Goal: Task Accomplishment & Management: Use online tool/utility

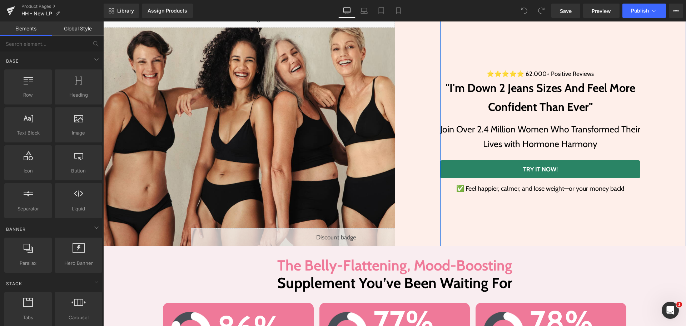
scroll to position [179, 0]
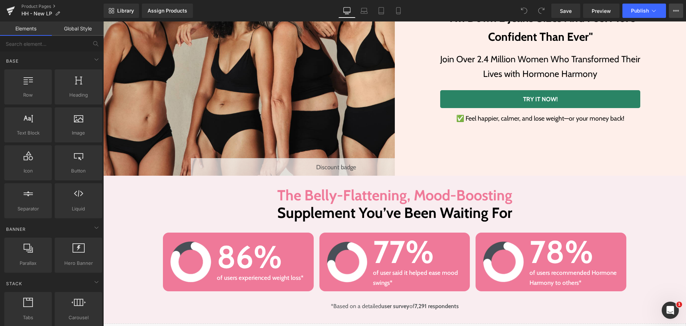
click at [673, 8] on icon at bounding box center [676, 11] width 6 height 6
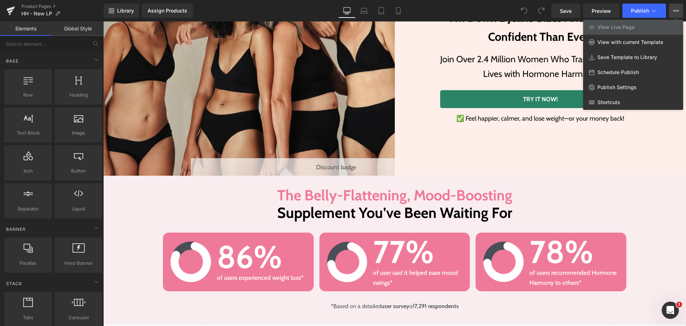
click at [462, 6] on div "Library Assign Products Product Preview No product match your search. Please tr…" at bounding box center [395, 11] width 583 height 14
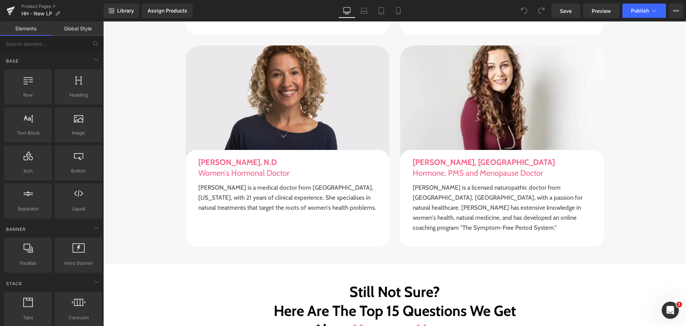
scroll to position [4504, 0]
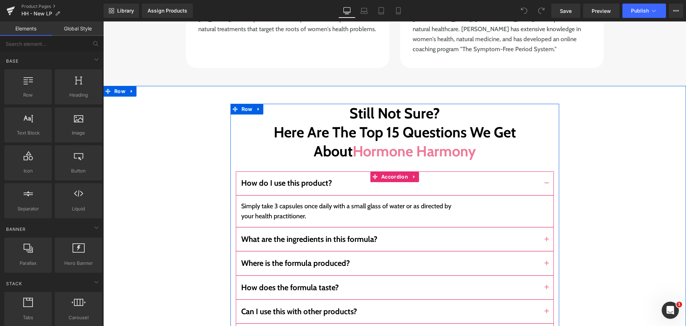
click at [543, 227] on button "button" at bounding box center [547, 238] width 14 height 23
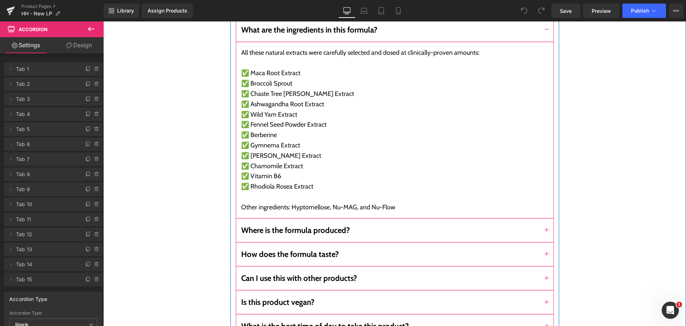
scroll to position [4682, 0]
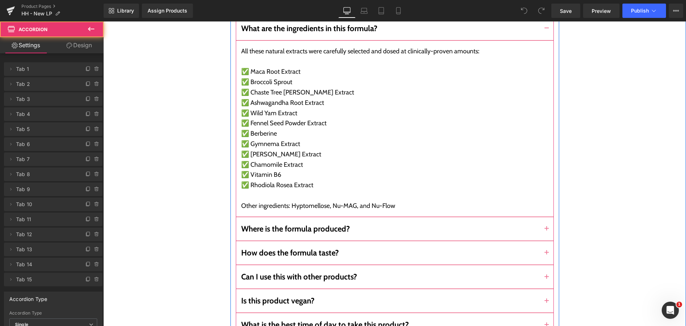
click at [545, 217] on button "button" at bounding box center [547, 228] width 14 height 23
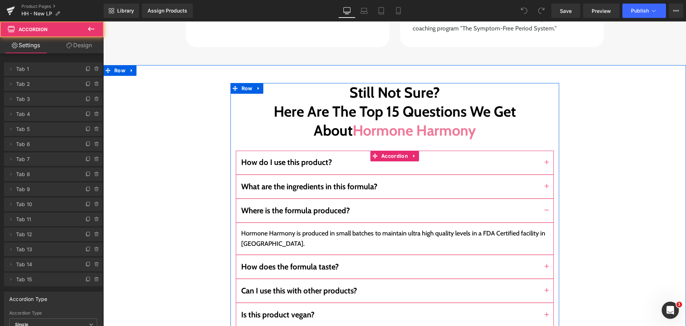
scroll to position [4542, 0]
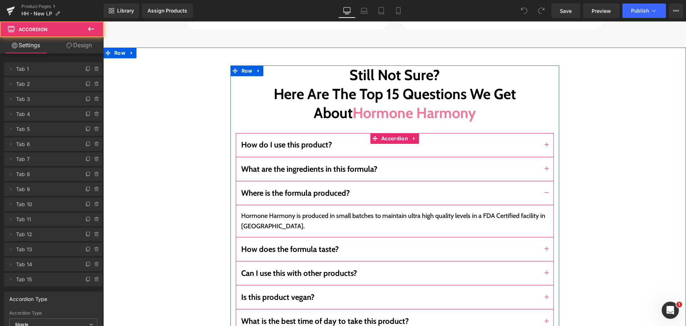
click at [541, 237] on button "button" at bounding box center [547, 248] width 14 height 23
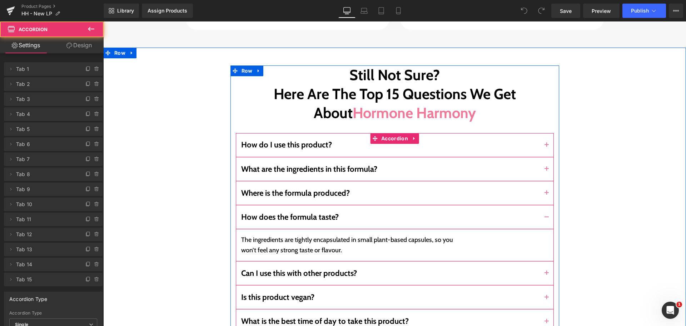
click at [542, 261] on button "button" at bounding box center [547, 272] width 14 height 23
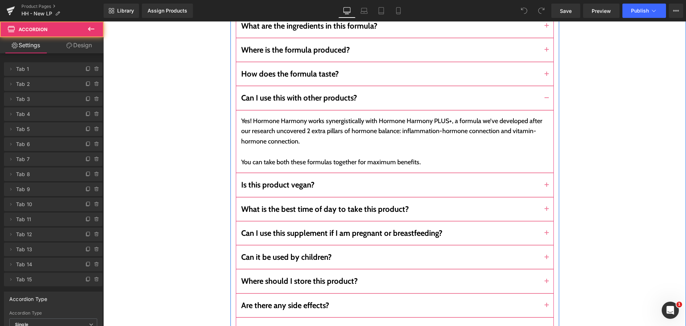
click at [543, 173] on button "button" at bounding box center [547, 184] width 14 height 23
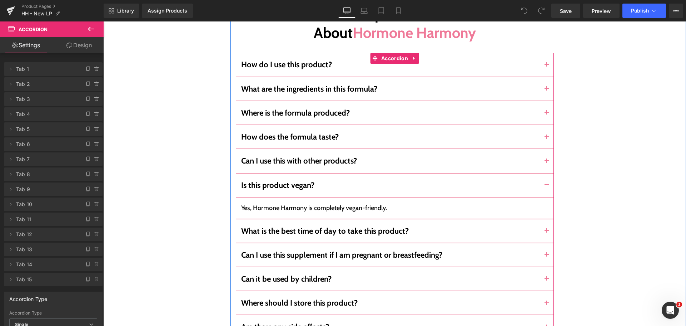
click at [540, 219] on button "button" at bounding box center [547, 230] width 14 height 23
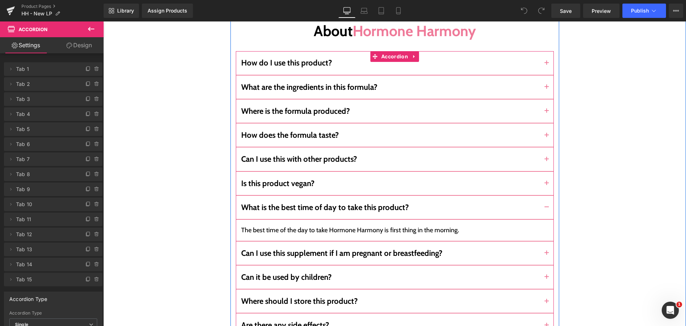
scroll to position [4636, 0]
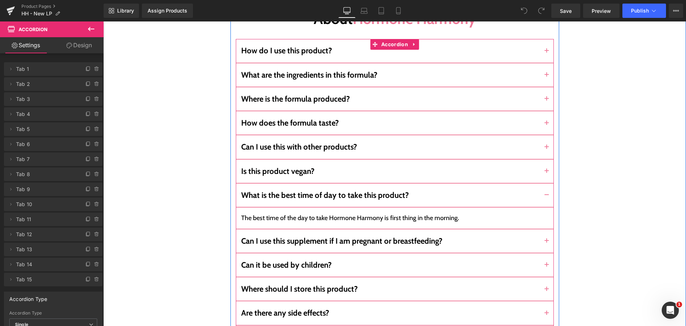
click at [540, 229] on button "button" at bounding box center [547, 240] width 14 height 23
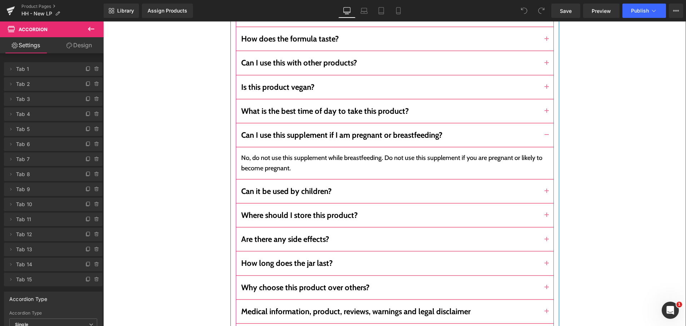
scroll to position [4721, 0]
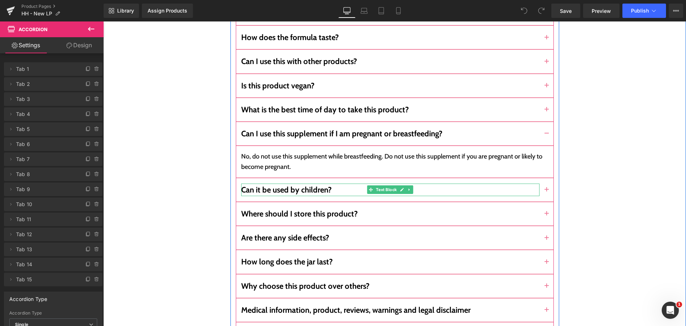
click at [534, 183] on p "Can it be used by children?" at bounding box center [390, 189] width 298 height 13
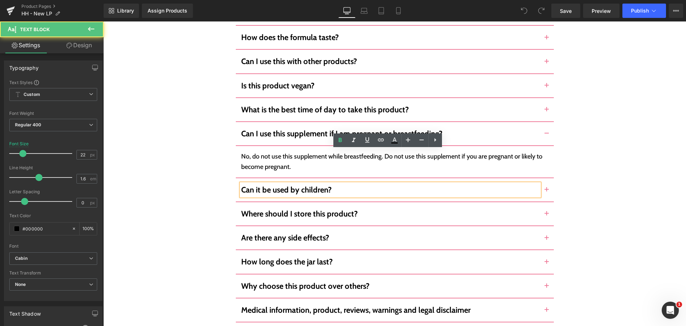
click at [541, 178] on button "button" at bounding box center [547, 189] width 14 height 23
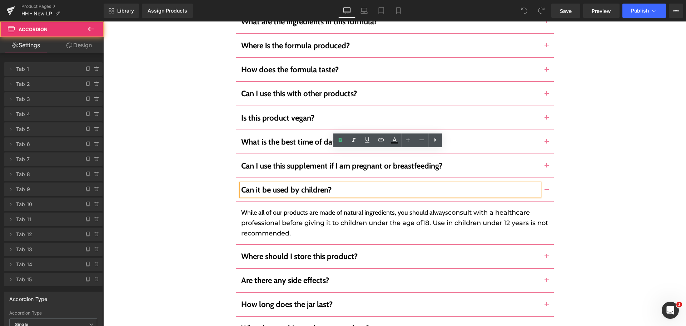
click at [543, 244] on button "button" at bounding box center [547, 255] width 14 height 23
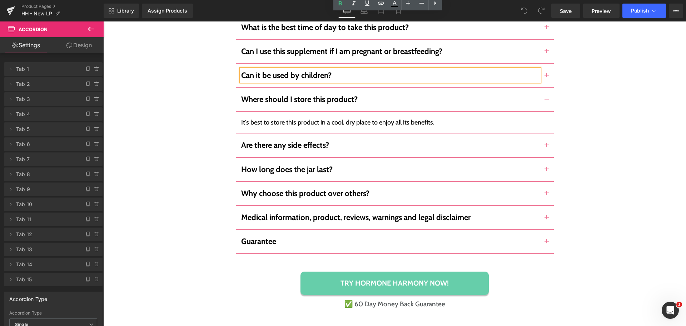
scroll to position [4826, 0]
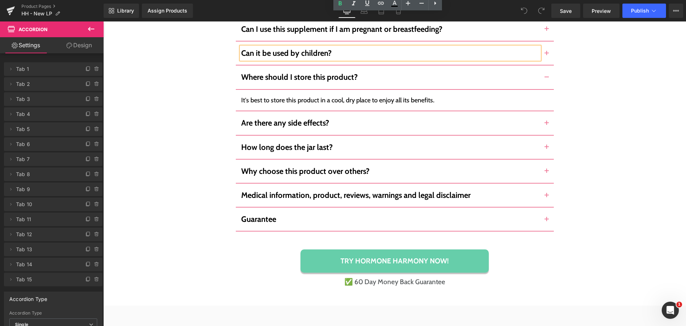
click at [547, 125] on span "button" at bounding box center [547, 125] width 0 height 0
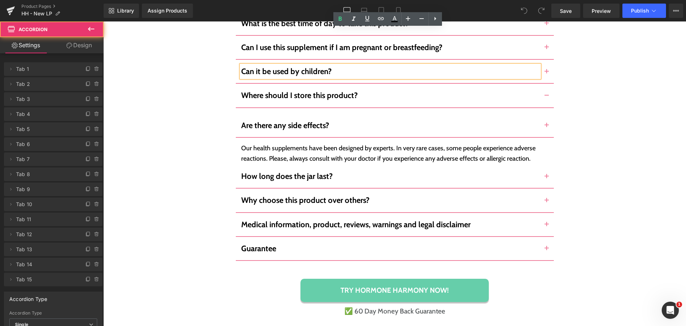
scroll to position [4804, 0]
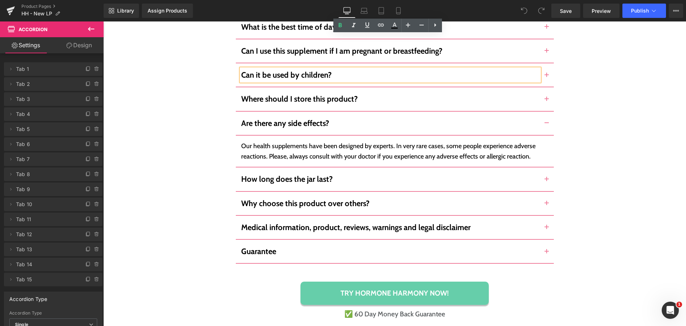
click at [542, 167] on button "button" at bounding box center [547, 178] width 14 height 23
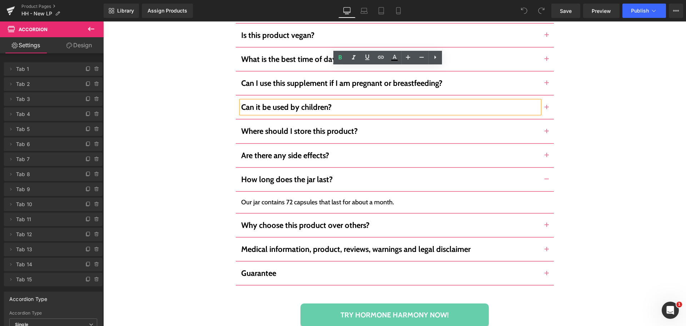
click at [542, 213] on button "button" at bounding box center [547, 224] width 14 height 23
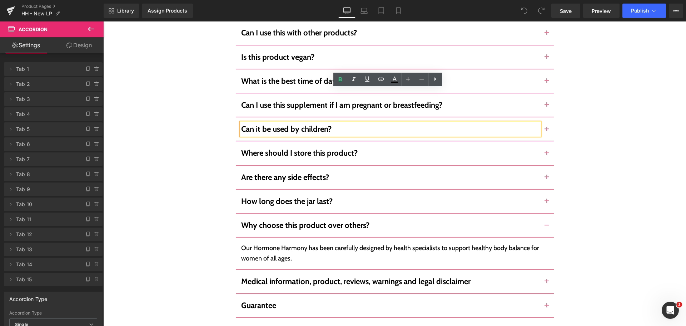
click at [547, 283] on span "button" at bounding box center [547, 283] width 0 height 0
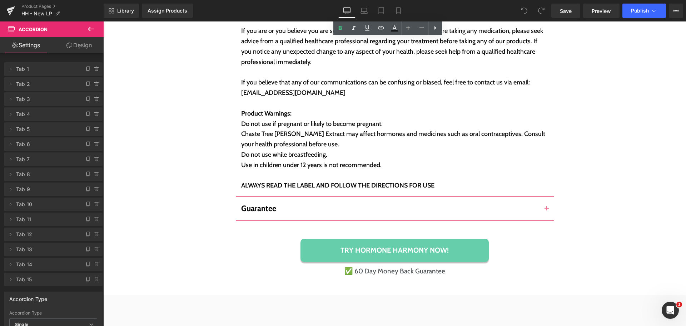
scroll to position [5290, 0]
click at [547, 210] on span "button" at bounding box center [547, 210] width 0 height 0
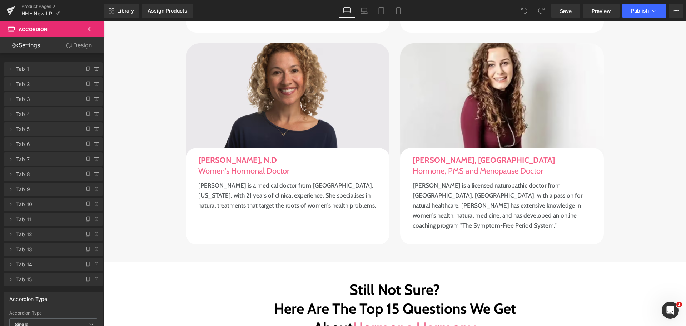
scroll to position [4315, 0]
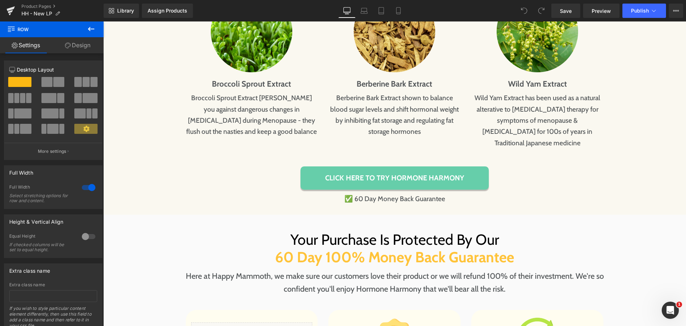
scroll to position [3242, 0]
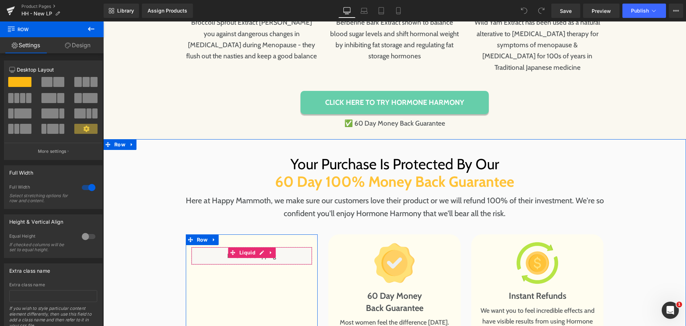
click at [258, 247] on div "Liquid" at bounding box center [252, 256] width 122 height 18
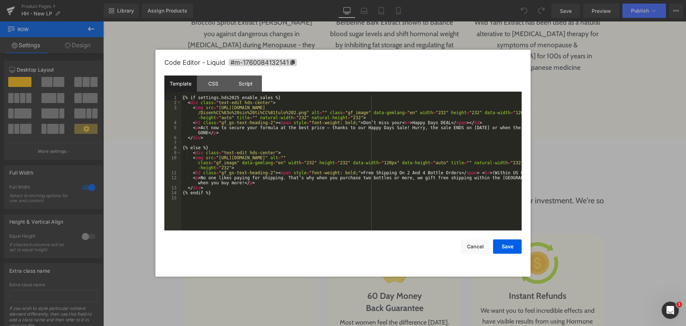
click at [344, 183] on div "{% if settings.hds2025_enable_sales %} < div class = "text-edit hds-center" > <…" at bounding box center [351, 167] width 341 height 145
click at [475, 245] on button "Cancel" at bounding box center [475, 246] width 29 height 14
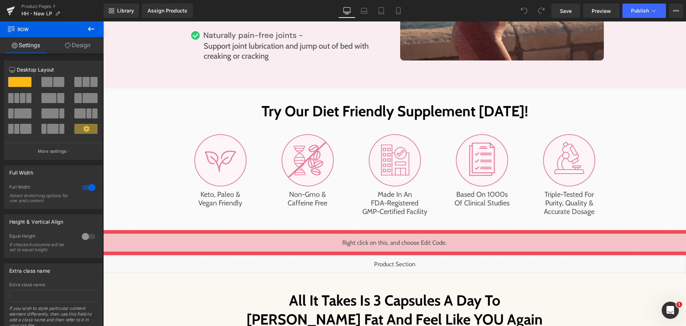
scroll to position [2277, 0]
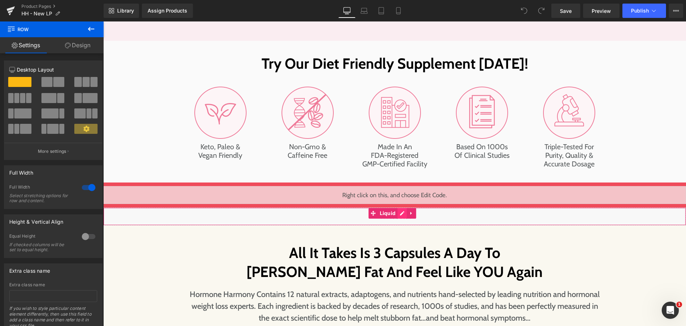
click at [401, 212] on div "Liquid" at bounding box center [394, 216] width 583 height 18
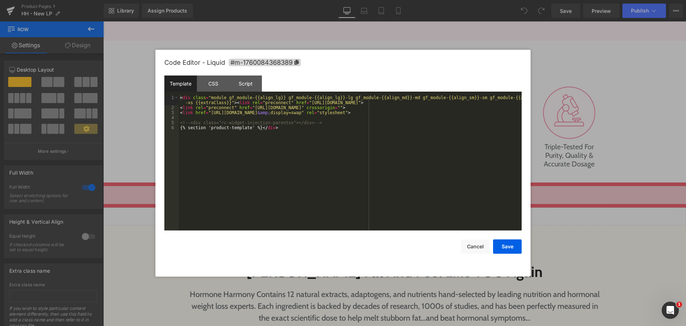
click at [394, 176] on div "< div class = "module gf_module-{{align_lg}} gf_module-{{align_lg}}-lg gf_modul…" at bounding box center [350, 170] width 343 height 150
click at [484, 250] on button "Cancel" at bounding box center [475, 246] width 29 height 14
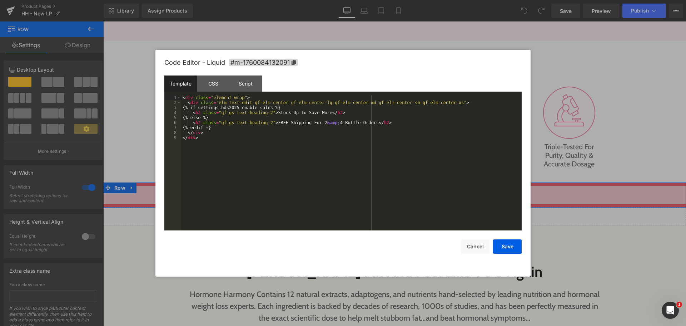
click at [400, 190] on div "Liquid" at bounding box center [394, 195] width 583 height 18
click at [404, 180] on div "< div class = "element-wrap" > < div class = "elm text-edit gf-elm-center gf-el…" at bounding box center [351, 167] width 341 height 145
click at [482, 247] on button "Cancel" at bounding box center [475, 246] width 29 height 14
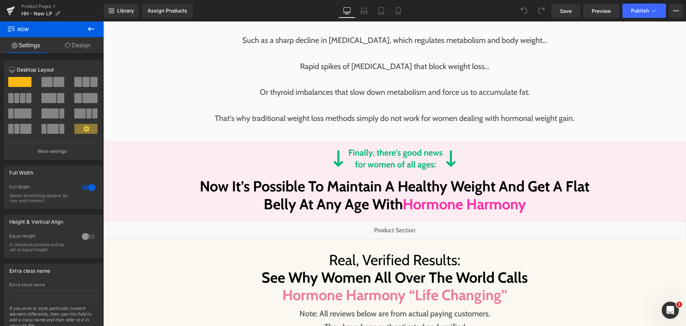
scroll to position [1312, 0]
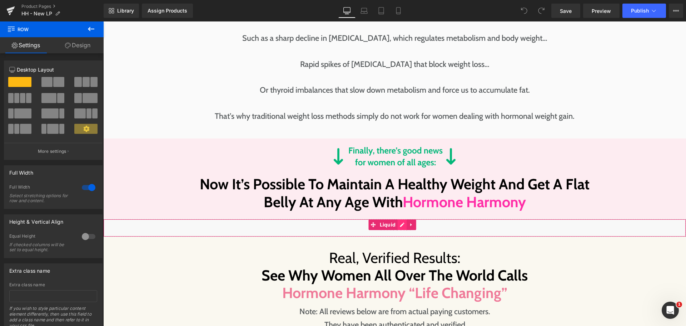
click at [400, 227] on div "Liquid" at bounding box center [394, 228] width 583 height 18
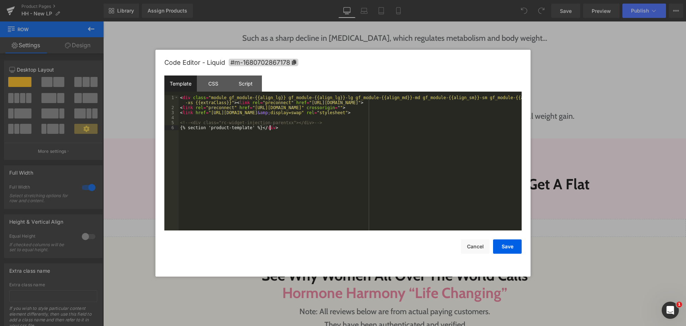
click at [416, 187] on div "< div class = "module gf_module-{{align_lg}} gf_module-{{align_lg}}-lg gf_modul…" at bounding box center [350, 170] width 343 height 150
click at [484, 249] on button "Cancel" at bounding box center [475, 246] width 29 height 14
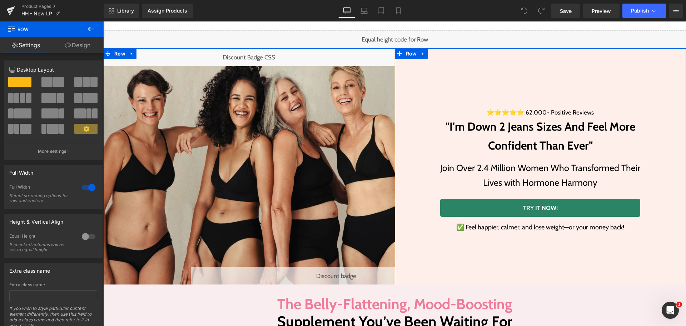
scroll to position [71, 0]
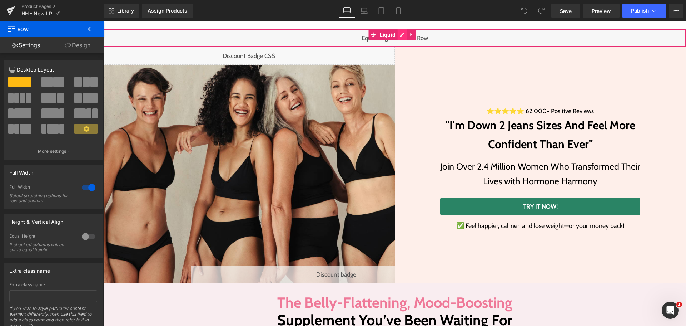
click at [400, 36] on div "Liquid" at bounding box center [394, 38] width 583 height 18
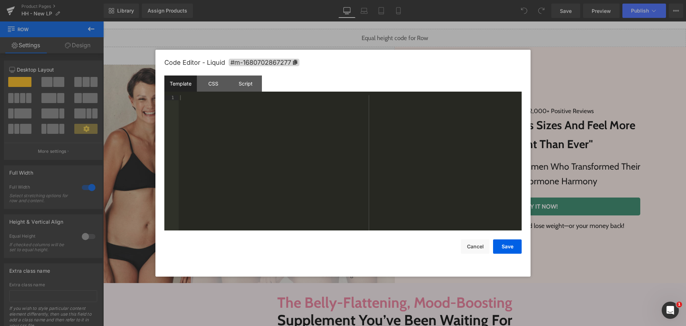
click at [381, 145] on div at bounding box center [350, 167] width 343 height 145
click at [464, 241] on button "Cancel" at bounding box center [475, 246] width 29 height 14
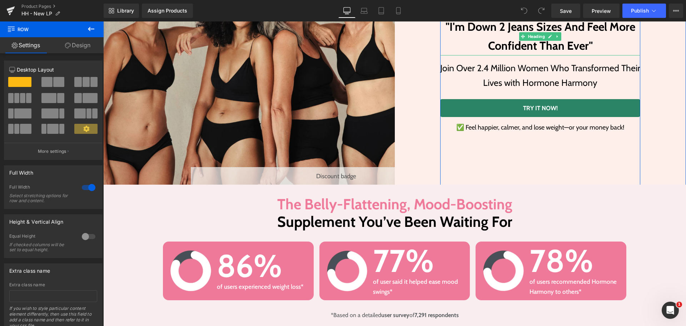
scroll to position [179, 0]
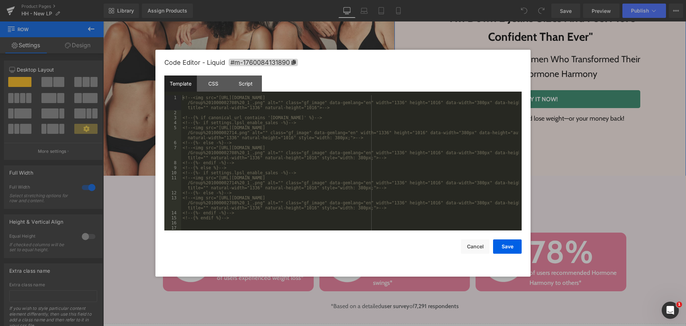
click at [343, 165] on div "Liquid" at bounding box center [337, 167] width 292 height 18
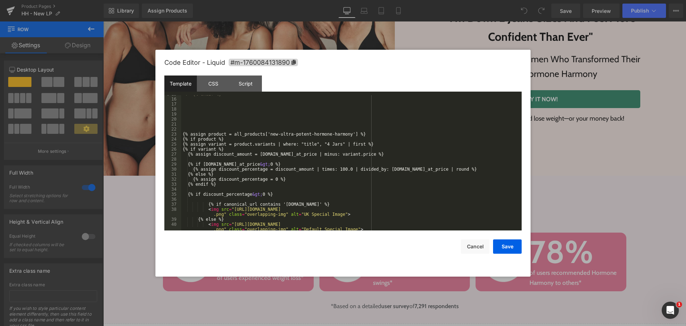
scroll to position [167, 0]
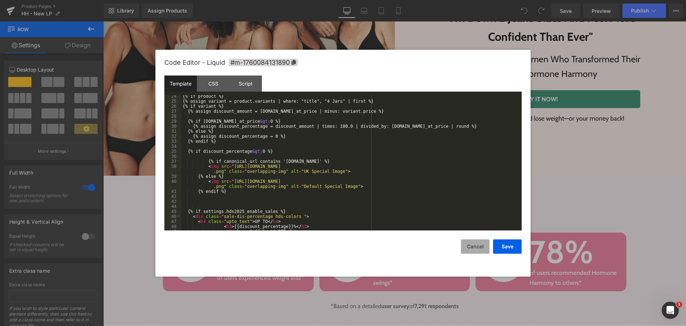
click at [474, 246] on button "Cancel" at bounding box center [475, 246] width 29 height 14
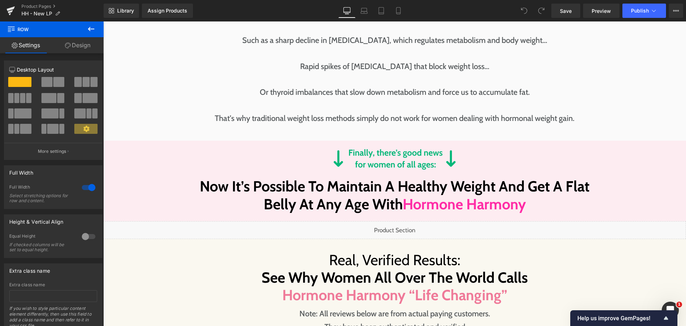
scroll to position [1322, 0]
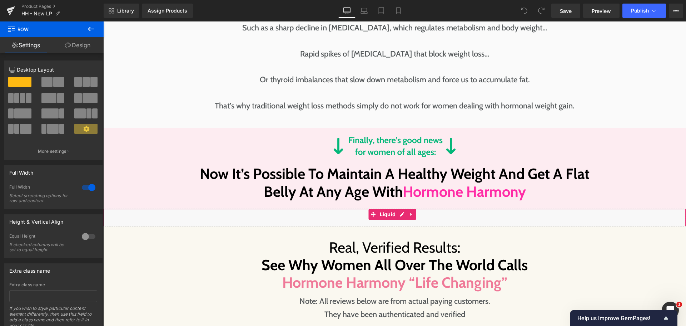
click at [400, 216] on div "Liquid" at bounding box center [394, 217] width 583 height 18
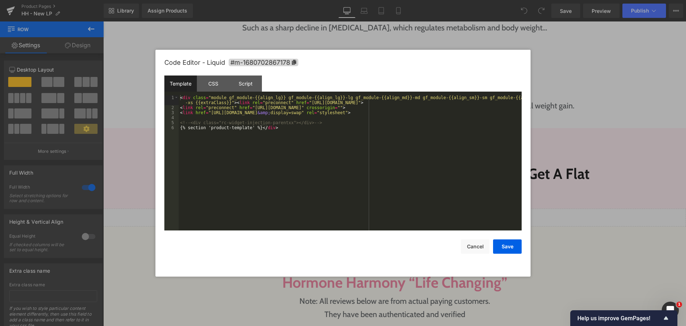
click at [311, 191] on div "< div class = "module gf_module-{{align_lg}} gf_module-{{align_lg}}-lg gf_modul…" at bounding box center [350, 170] width 343 height 150
drag, startPoint x: 303, startPoint y: 129, endPoint x: 163, endPoint y: 127, distance: 140.5
click at [163, 127] on div "Code Editor - Liquid #m-1680702867178 Template CSS Script Data 1 2 3 4 5 6 < di…" at bounding box center [342, 163] width 375 height 227
drag, startPoint x: 542, startPoint y: 145, endPoint x: 645, endPoint y: 167, distance: 105.2
click at [645, 167] on div at bounding box center [343, 163] width 686 height 326
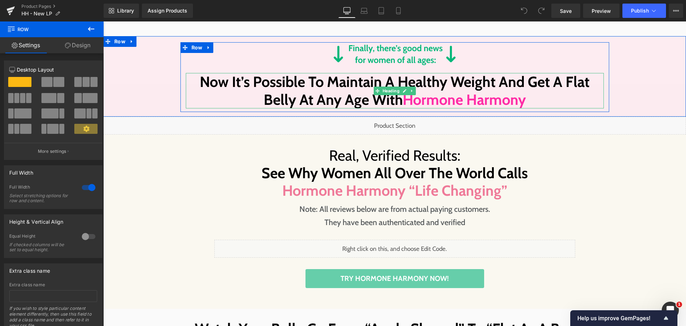
scroll to position [1430, 0]
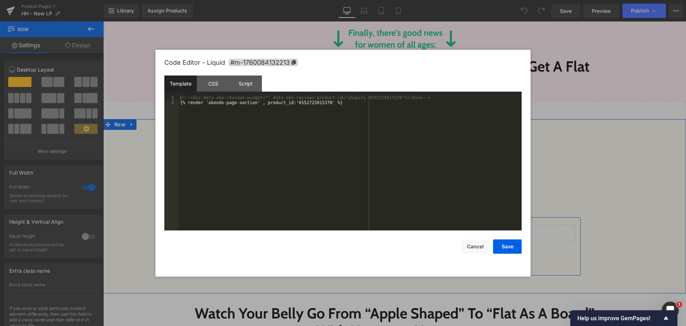
click at [402, 229] on div "Liquid" at bounding box center [394, 233] width 361 height 18
click at [414, 174] on div "<!-- <div data-oke-reviews-widget="" data-oke-reviews-product-id="shopify-65527…" at bounding box center [350, 167] width 343 height 145
click at [471, 242] on button "Cancel" at bounding box center [475, 246] width 29 height 14
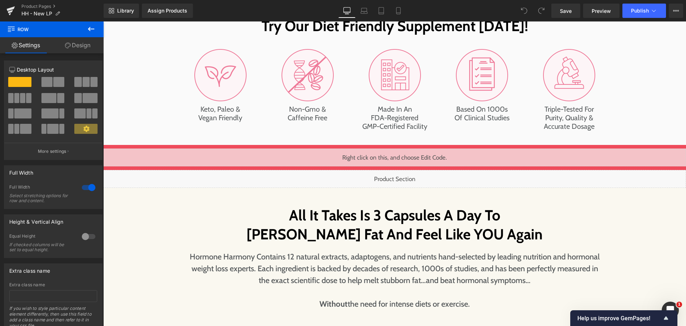
scroll to position [2395, 0]
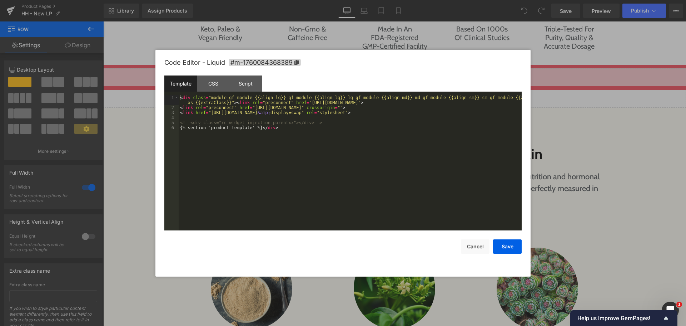
click at [400, 95] on div "Liquid" at bounding box center [394, 99] width 583 height 18
click at [474, 247] on button "Cancel" at bounding box center [475, 246] width 29 height 14
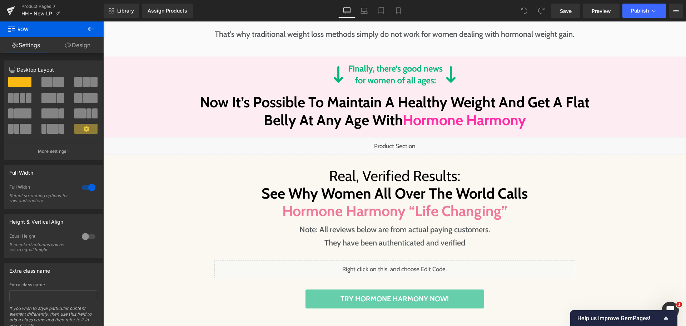
scroll to position [1430, 0]
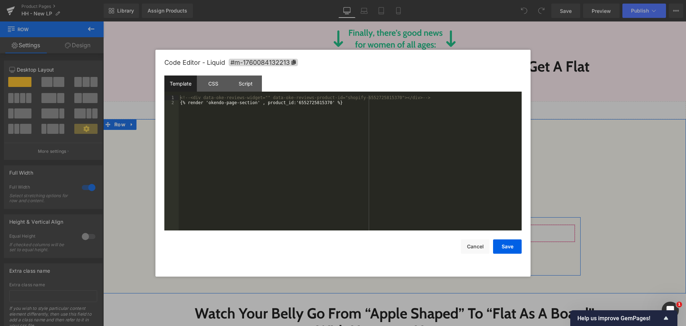
click at [401, 229] on div "Liquid" at bounding box center [394, 233] width 361 height 18
click at [474, 247] on button "Cancel" at bounding box center [475, 246] width 29 height 14
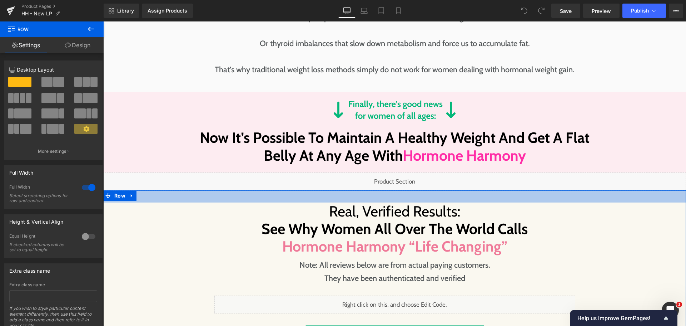
scroll to position [1287, 0]
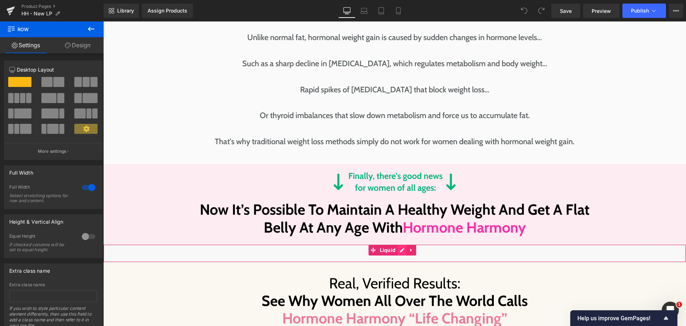
click at [401, 253] on div "Liquid" at bounding box center [394, 253] width 583 height 18
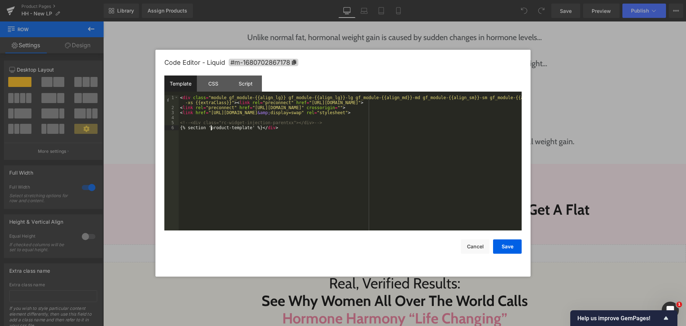
drag, startPoint x: 211, startPoint y: 128, endPoint x: 230, endPoint y: 130, distance: 19.4
click at [230, 130] on div "< div class = "module gf_module-{{align_lg}} gf_module-{{align_lg}}-lg gf_modul…" at bounding box center [350, 170] width 343 height 150
click at [468, 241] on button "Cancel" at bounding box center [475, 246] width 29 height 14
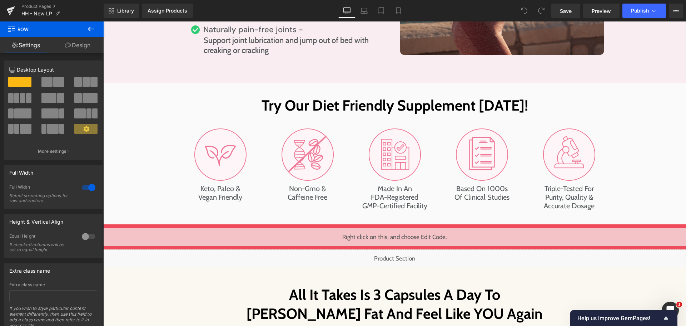
scroll to position [2323, 0]
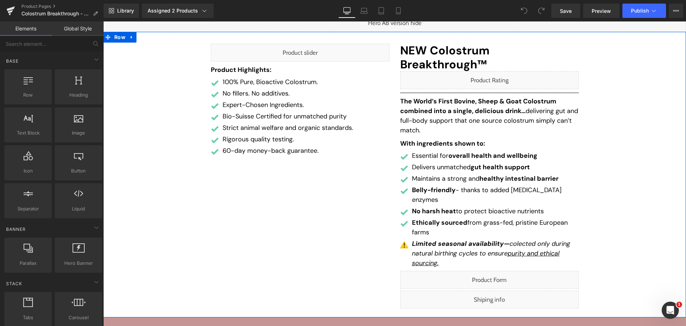
scroll to position [107, 0]
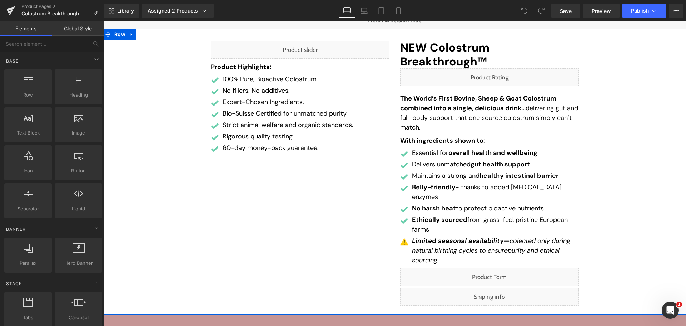
click at [617, 161] on div "Liquid Product Highlights: Text Block Image 100% Pure, Bioactive Colostrum. Tex…" at bounding box center [394, 175] width 583 height 271
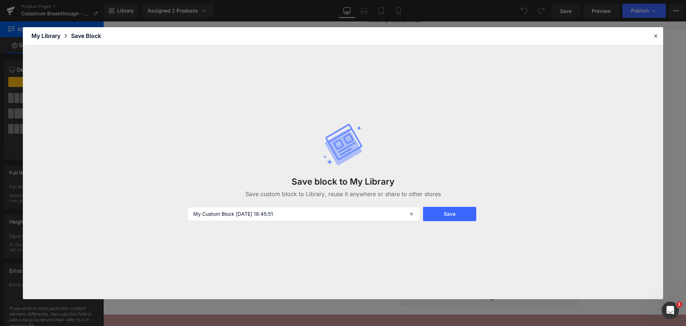
drag, startPoint x: 431, startPoint y: 211, endPoint x: 302, endPoint y: 5, distance: 243.6
click at [432, 211] on button "Save" at bounding box center [449, 214] width 53 height 14
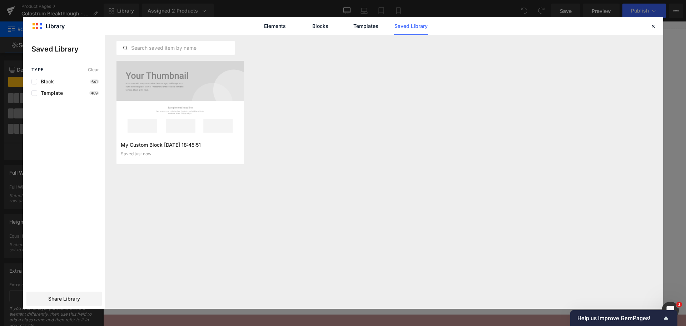
click at [517, 100] on div "My Custom Block 2025-10-10 18:45:51 Saved just now Add to page" at bounding box center [384, 117] width 535 height 112
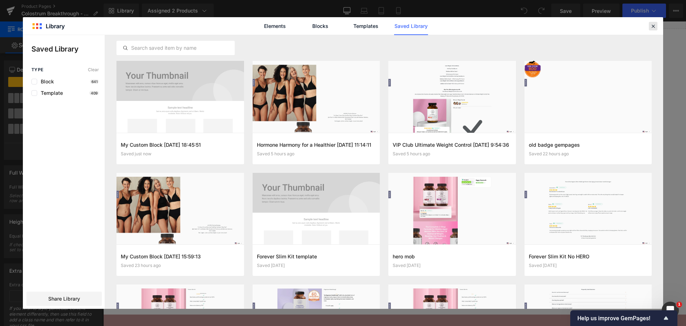
click at [650, 26] on icon at bounding box center [653, 26] width 6 height 6
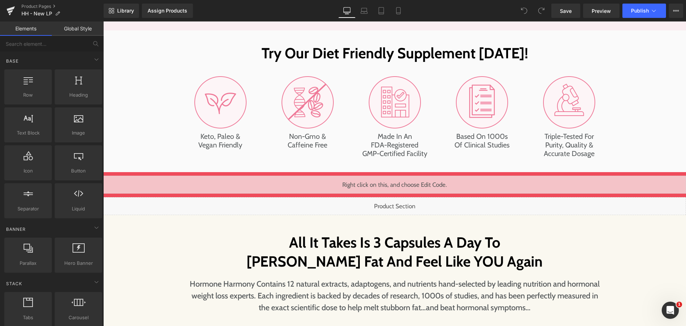
scroll to position [2466, 0]
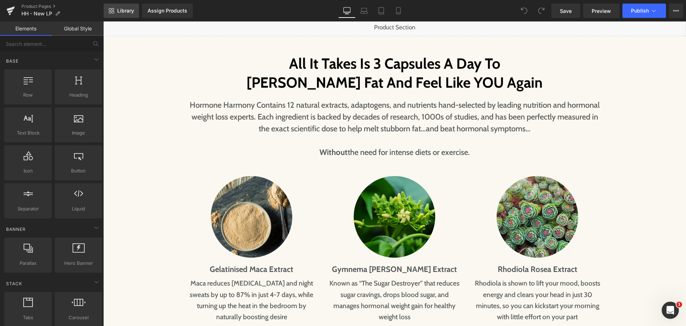
click at [119, 16] on link "Library" at bounding box center [121, 11] width 35 height 14
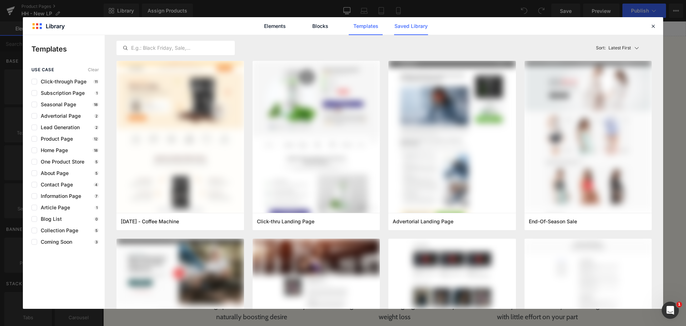
click at [409, 23] on link "Saved Library" at bounding box center [411, 26] width 34 height 18
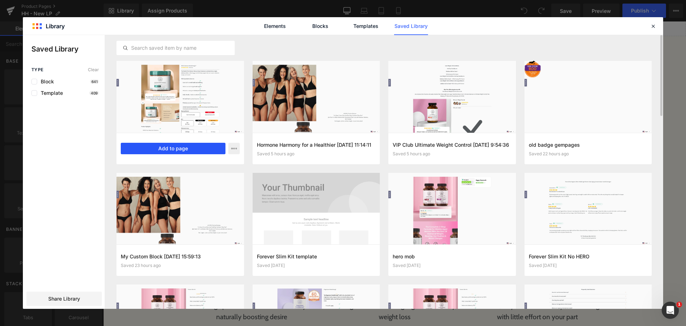
click at [173, 150] on button "Add to page" at bounding box center [173, 148] width 105 height 11
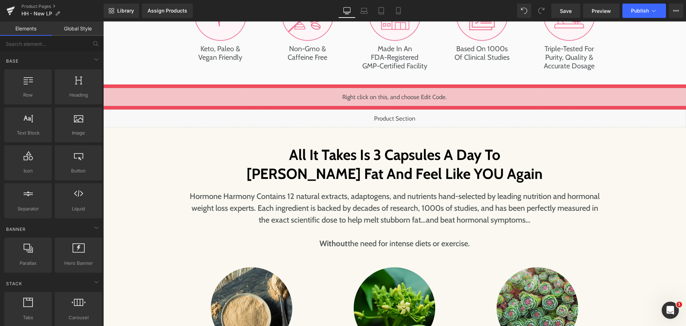
scroll to position [2334, 0]
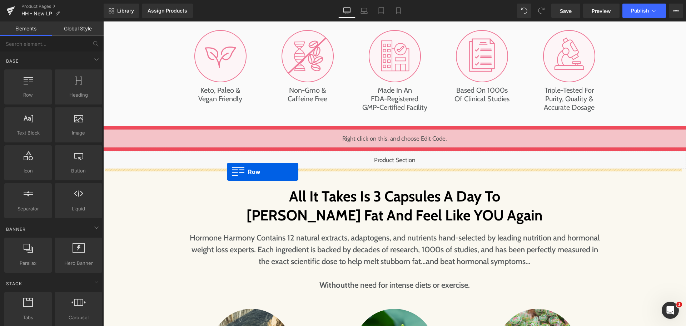
drag, startPoint x: 110, startPoint y: 60, endPoint x: 227, endPoint y: 172, distance: 161.6
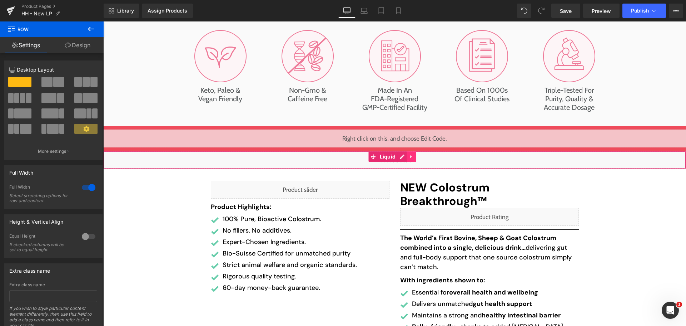
click at [412, 155] on icon at bounding box center [411, 156] width 5 height 5
click at [417, 157] on icon at bounding box center [416, 156] width 5 height 5
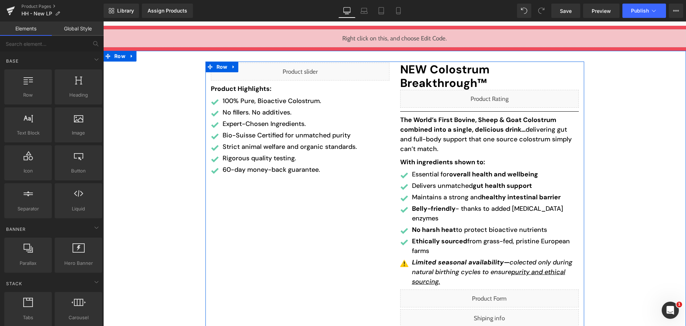
scroll to position [2477, 0]
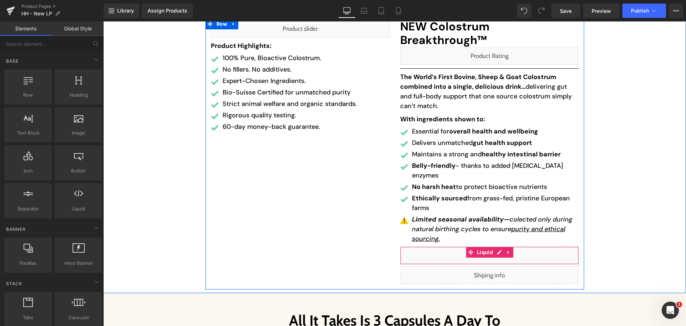
click at [495, 246] on div "Liquid" at bounding box center [489, 255] width 179 height 18
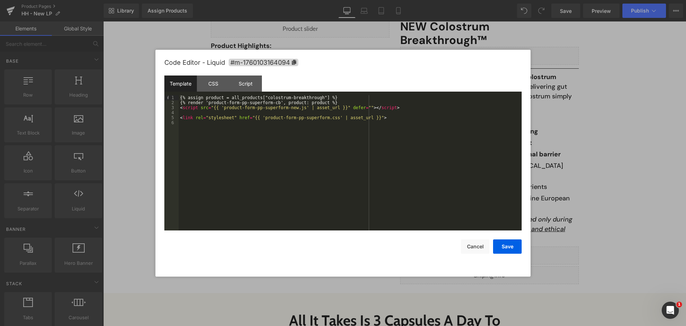
click at [290, 149] on div "{% assign product = all_products["colostrum-breakthrough"] %} {% render 'produc…" at bounding box center [350, 167] width 343 height 145
click at [205, 103] on div "{% assign product = all_products["colostrum-breakthrough"] %} {% render 'produc…" at bounding box center [350, 167] width 343 height 145
click at [206, 102] on div "{% assign product = all_products["colostrum-breakthrough"] %} {% render 'produc…" at bounding box center [350, 167] width 343 height 145
click at [272, 103] on div "{% assign product = all_products["colostrum-breakthrough"] %} {% render 'produc…" at bounding box center [350, 167] width 343 height 145
click at [276, 126] on div "{% assign product = all_products["colostrum-breakthrough"] %} {% render 'produc…" at bounding box center [350, 167] width 343 height 145
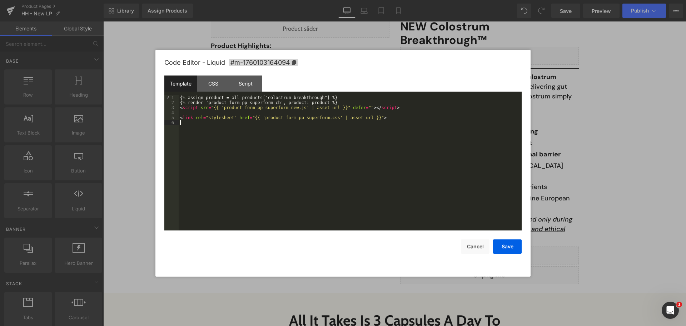
click at [262, 96] on div "{% assign product = all_products["colostrum-breakthrough"] %} {% render 'produc…" at bounding box center [350, 167] width 343 height 145
click at [261, 98] on div "{% assign product = all_products["colostrum-breakthrough"] %} {% render 'produc…" at bounding box center [350, 167] width 343 height 145
click at [313, 99] on div "{% assign product = all_products["colostrum-breakthrough"] %} {% render 'produc…" at bounding box center [350, 167] width 343 height 145
click at [514, 248] on button "Save" at bounding box center [507, 246] width 29 height 14
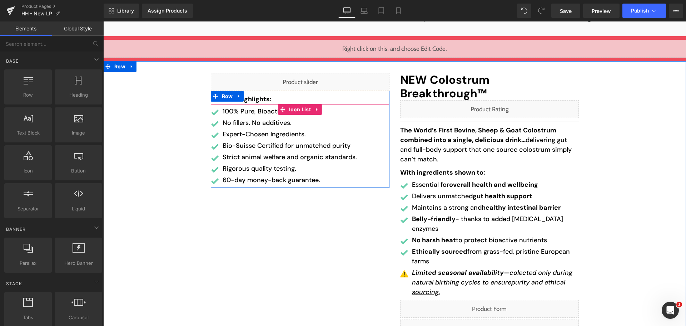
scroll to position [2405, 0]
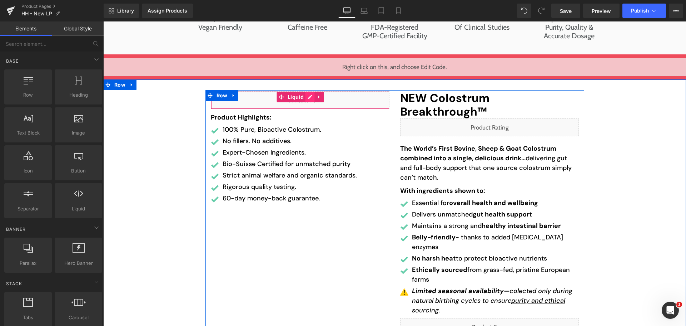
click at [307, 100] on div "Liquid" at bounding box center [300, 100] width 179 height 18
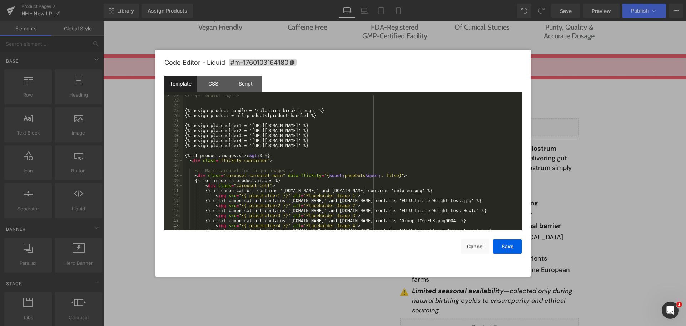
scroll to position [107, 0]
click at [250, 110] on div "<!-- {%- endfor -%} --> {% assign product_handle = 'colostrum-breakthrough' %} …" at bounding box center [351, 165] width 336 height 145
click at [303, 110] on div "<!-- {%- endfor -%} --> {% assign product_handle = 'colostrum-breakthrough' %} …" at bounding box center [351, 165] width 336 height 145
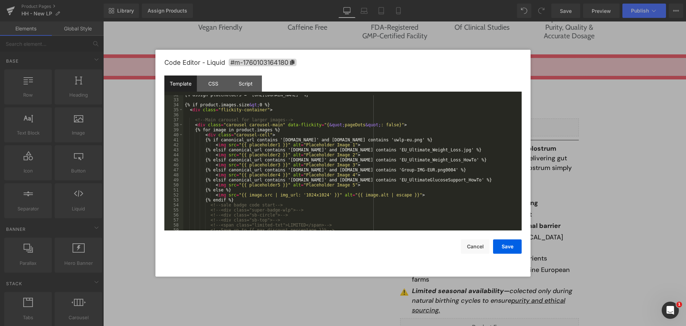
scroll to position [94, 0]
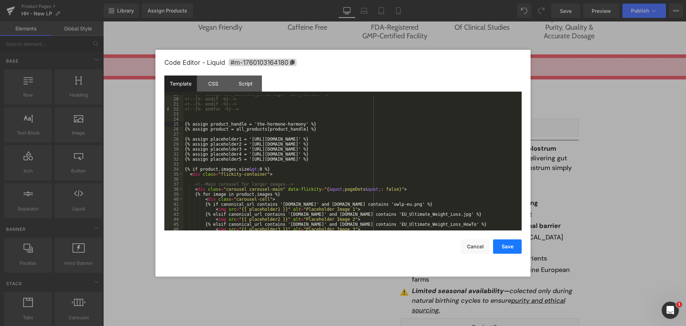
click at [508, 247] on button "Save" at bounding box center [507, 246] width 29 height 14
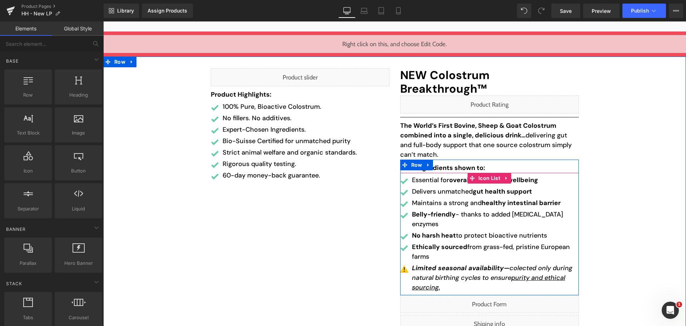
scroll to position [2441, 0]
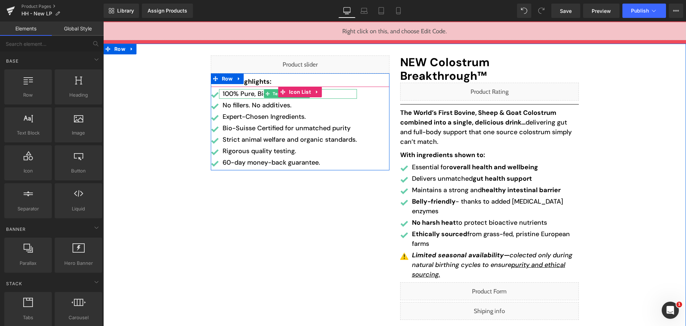
click at [259, 94] on p "100% Pure, Bioactive Colostrum." at bounding box center [290, 94] width 134 height 10
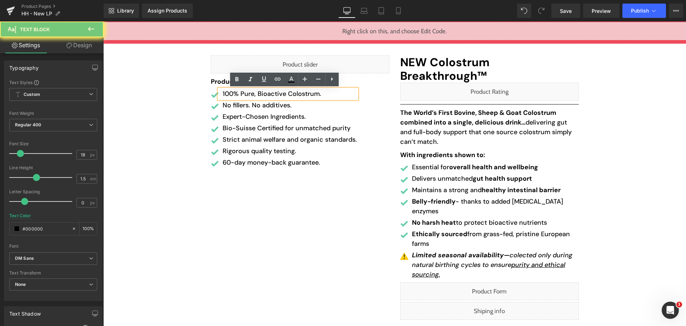
click at [259, 94] on p "100% Pure, Bioactive Colostrum." at bounding box center [290, 94] width 134 height 10
paste div
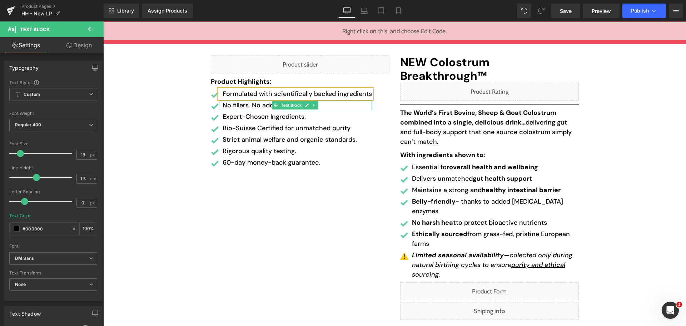
click at [249, 107] on p "No fillers. No additives." at bounding box center [297, 105] width 149 height 10
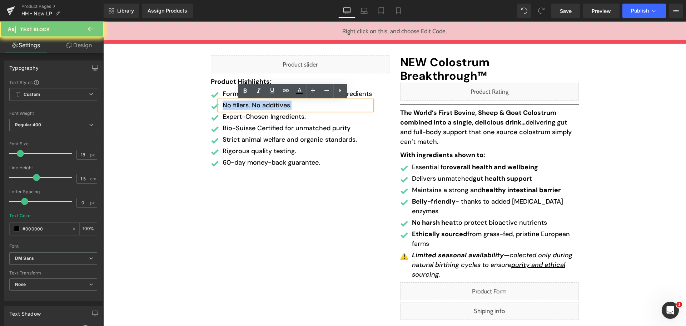
paste div
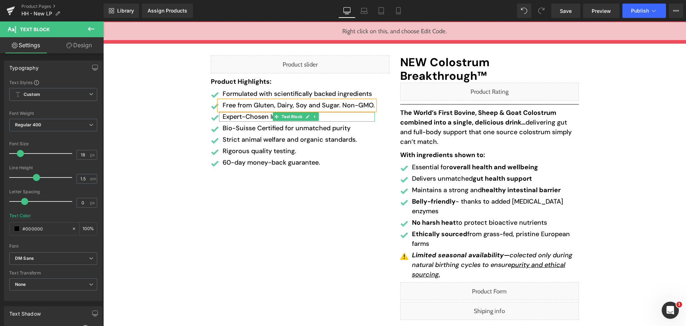
click at [245, 118] on p "Expert-Chosen Ingredients." at bounding box center [299, 117] width 152 height 10
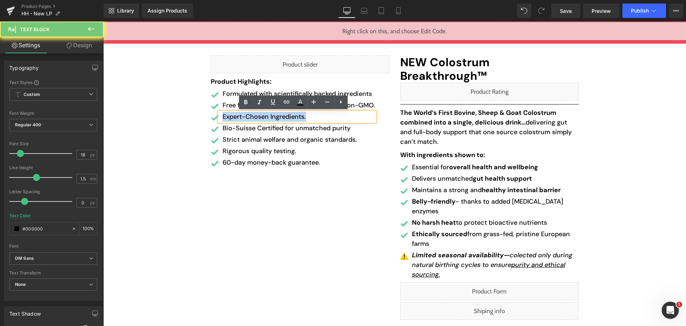
paste div
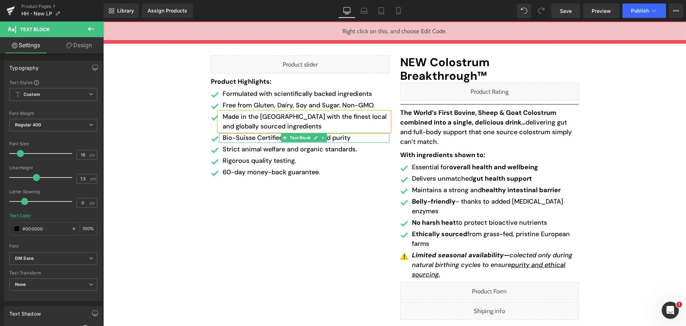
click at [250, 137] on p "Bio-Suisse Certified for unmatched purity" at bounding box center [306, 138] width 167 height 10
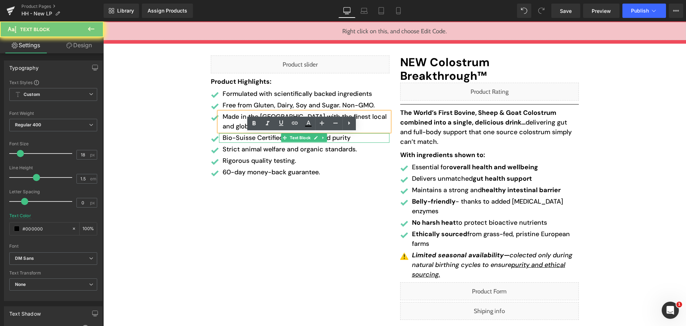
click at [250, 137] on p "Bio-Suisse Certified for unmatched purity" at bounding box center [306, 138] width 167 height 10
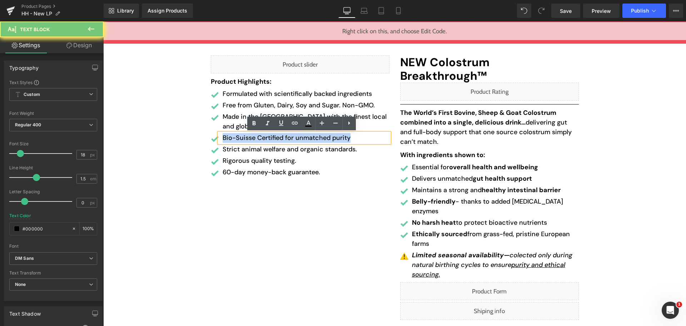
paste div
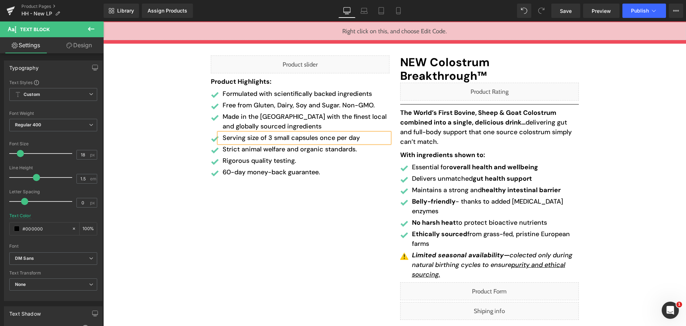
click at [253, 151] on p "Strict animal welfare and organic standards." at bounding box center [306, 149] width 167 height 10
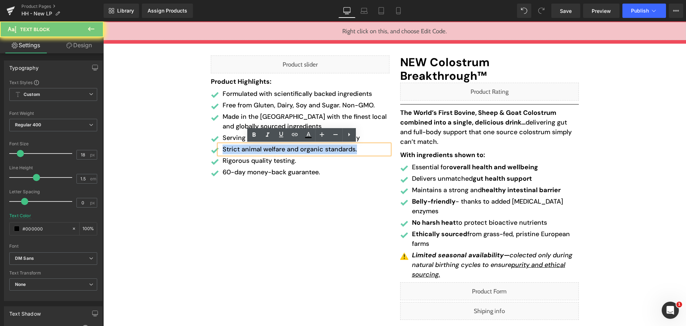
paste div
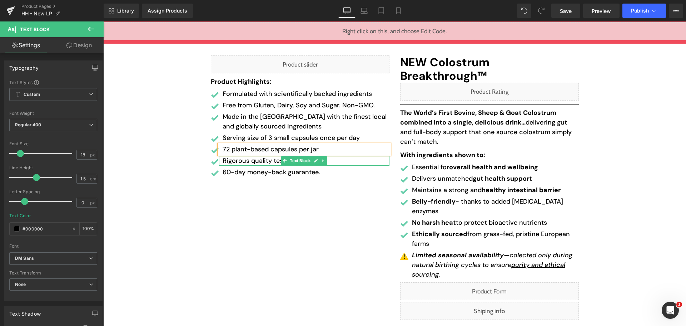
click at [260, 159] on p "Rigorous quality testing." at bounding box center [306, 161] width 167 height 10
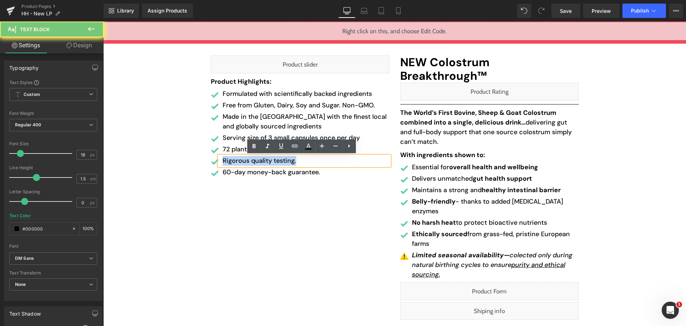
paste div
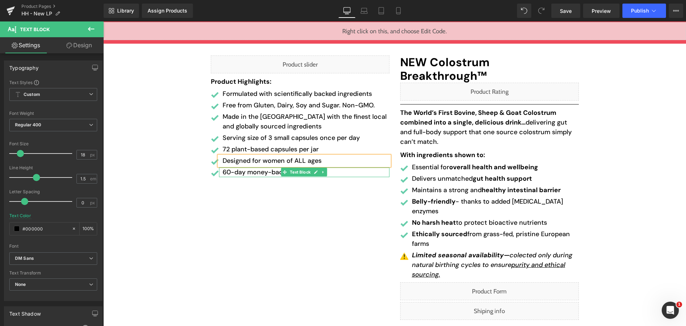
click at [258, 173] on p "60-day money-back guarantee." at bounding box center [306, 172] width 167 height 10
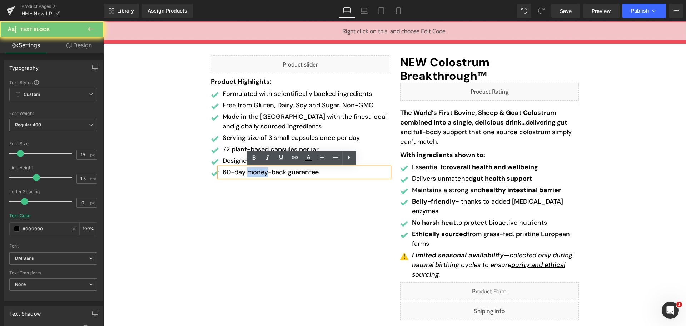
click at [258, 173] on p "60-day money-back guarantee." at bounding box center [306, 172] width 167 height 10
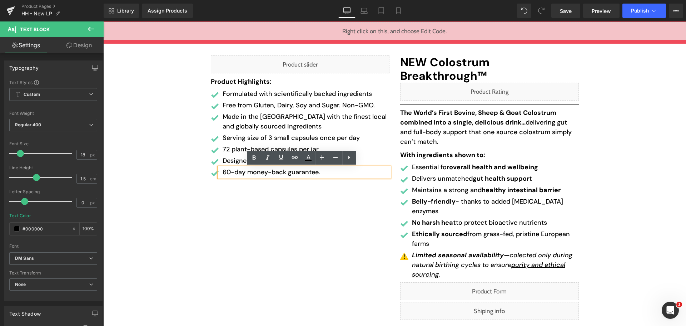
click at [258, 173] on p "60-day money-back guarantee." at bounding box center [306, 172] width 167 height 10
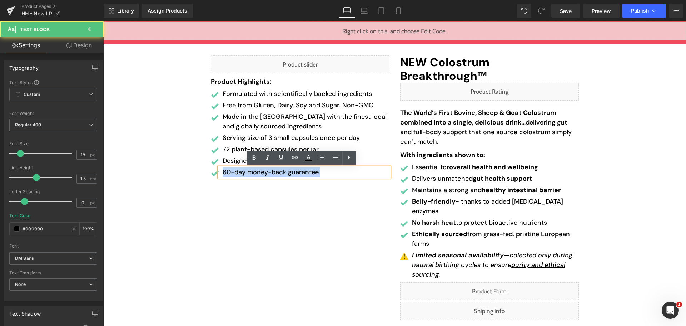
click at [258, 173] on p "60-day money-back guarantee." at bounding box center [306, 172] width 167 height 10
paste div
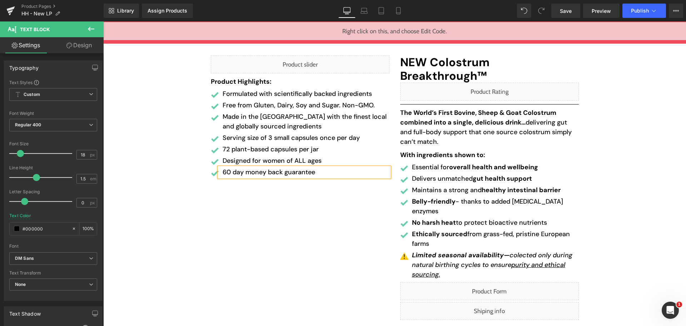
click at [260, 218] on div "Liquid Product Highlights: Text Block Image Formulated with scientifically back…" at bounding box center [395, 189] width 379 height 271
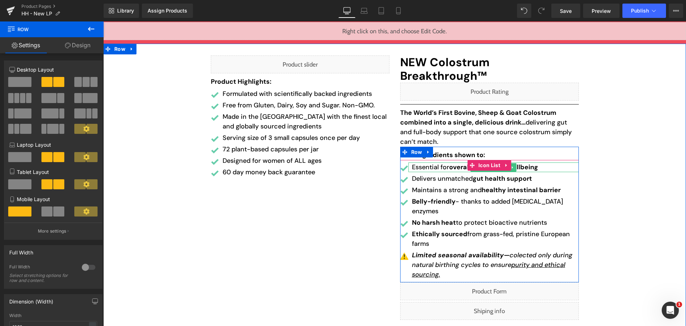
click at [440, 162] on p "Essential for overall health and wellbeing" at bounding box center [495, 167] width 167 height 10
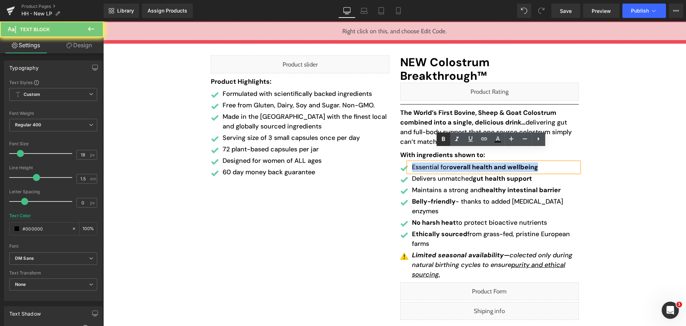
paste div
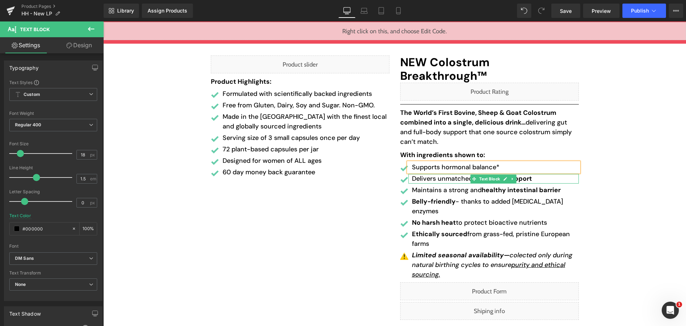
click at [430, 174] on p "Delivers unmatched gut health support" at bounding box center [495, 179] width 167 height 10
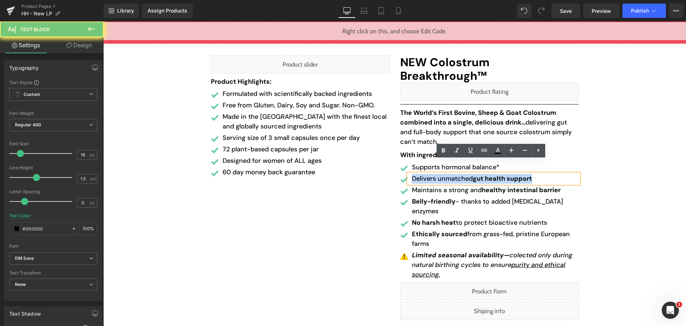
click at [430, 174] on p "Delivers unmatched gut health support" at bounding box center [495, 179] width 167 height 10
paste div
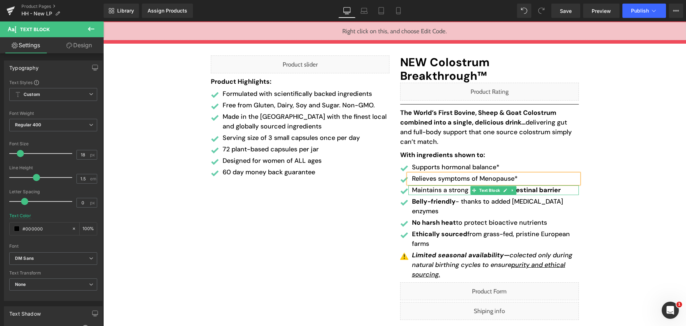
click at [433, 185] on p "Maintains a strong and healthy intestinal barrier" at bounding box center [495, 190] width 167 height 10
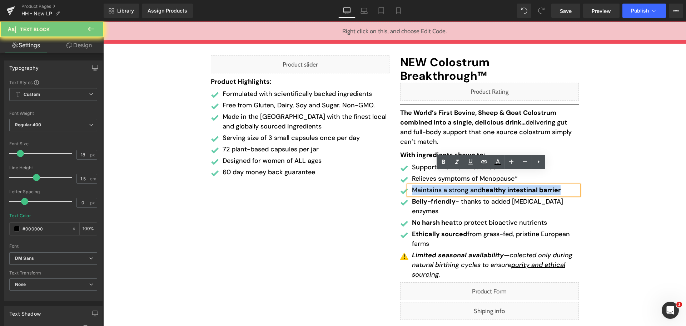
paste div
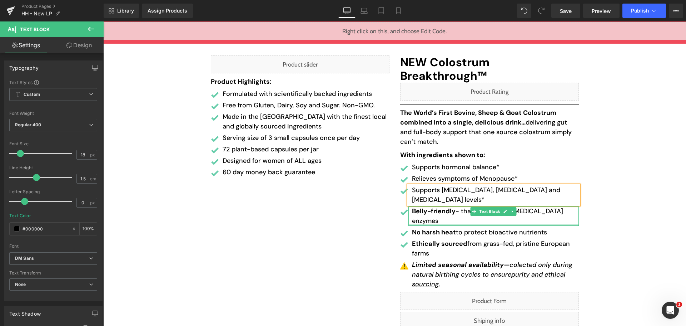
click at [462, 206] on p "Belly-friendly - thanks to added lactase enzymes" at bounding box center [495, 215] width 167 height 19
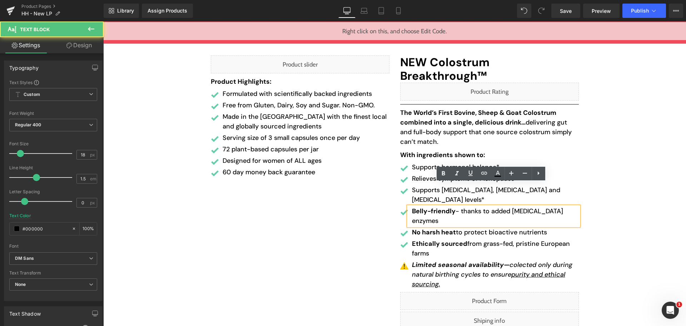
click at [461, 206] on p "Belly-friendly - thanks to added lactase enzymes" at bounding box center [495, 215] width 167 height 19
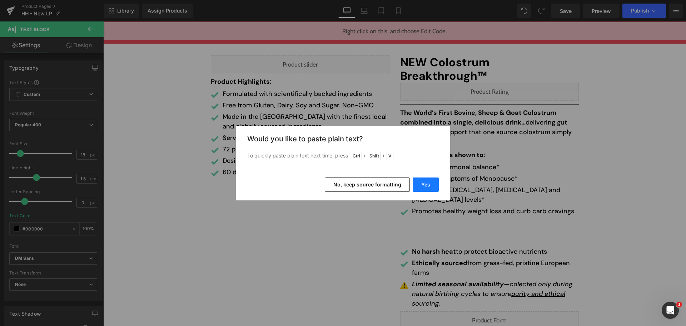
click at [434, 184] on button "Yes" at bounding box center [426, 184] width 26 height 14
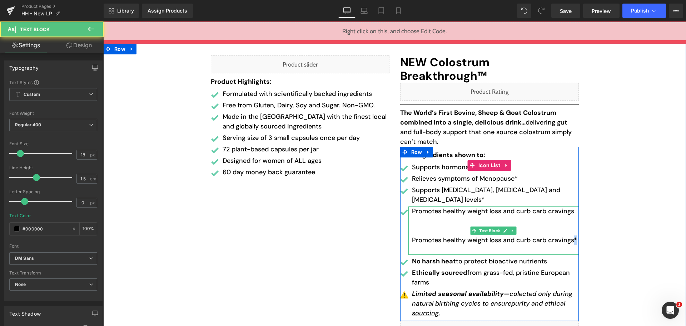
click at [572, 235] on p "Promotes healthy weight loss and curb carb cravings*" at bounding box center [495, 240] width 167 height 10
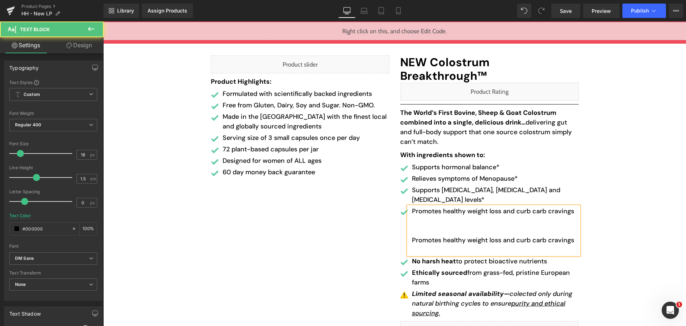
click at [573, 206] on p "Promotes healthy weight loss and curb carb cravings" at bounding box center [495, 220] width 167 height 29
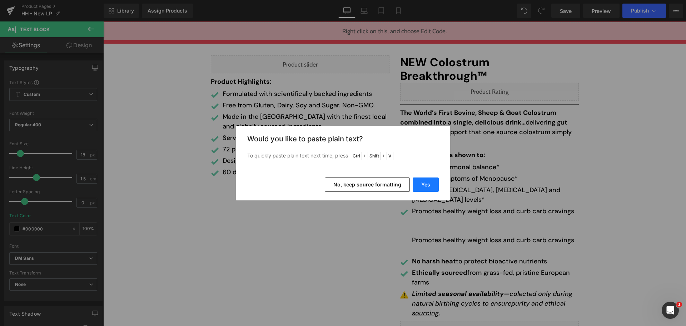
click at [427, 185] on button "Yes" at bounding box center [426, 184] width 26 height 14
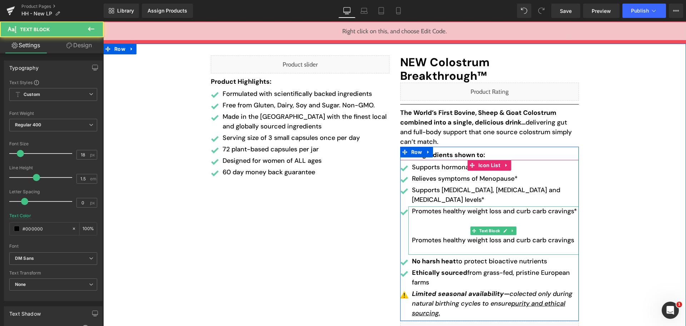
click at [571, 235] on p "Promotes healthy weight loss and curb carb cravings" at bounding box center [495, 240] width 167 height 10
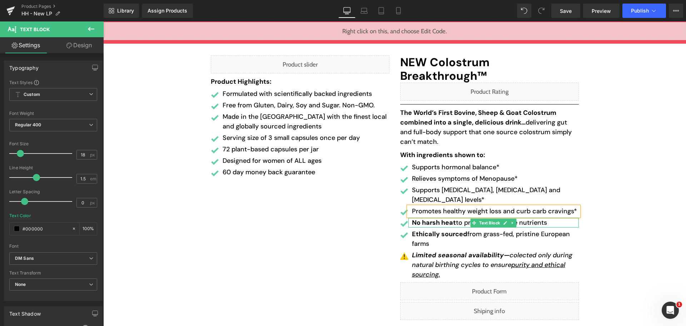
click at [458, 218] on p "No harsh heat to protect bioactive nutrients" at bounding box center [495, 223] width 167 height 10
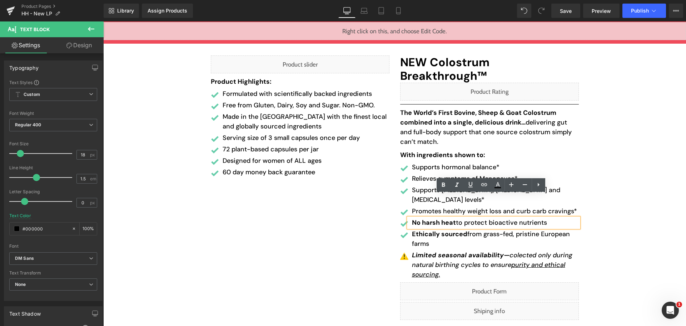
paste div
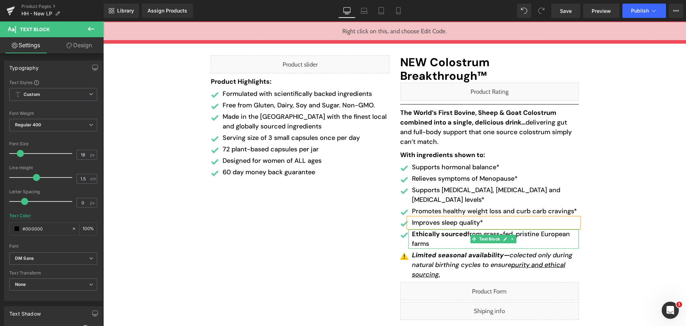
drag, startPoint x: 437, startPoint y: 216, endPoint x: 419, endPoint y: 218, distance: 19.1
click at [437, 229] on p "Ethically sourced from grass-fed, pristine European farms" at bounding box center [495, 238] width 167 height 19
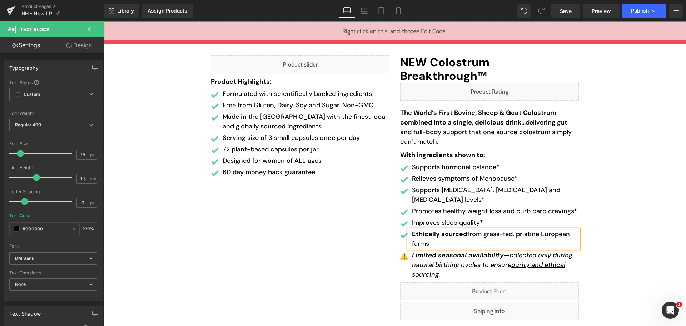
click at [419, 229] on p "Ethically sourced from grass-fed, pristine European farms" at bounding box center [495, 238] width 167 height 19
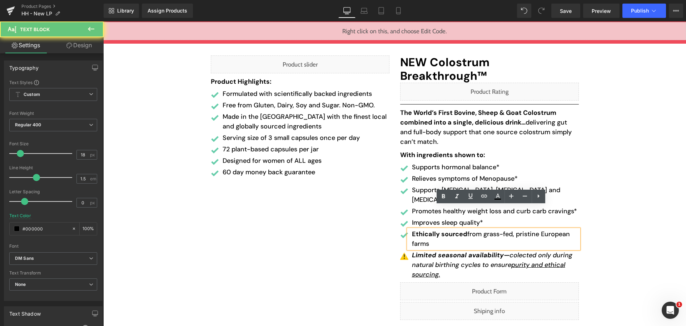
click at [419, 229] on p "Ethically sourced from grass-fed, pristine European farms" at bounding box center [495, 238] width 167 height 19
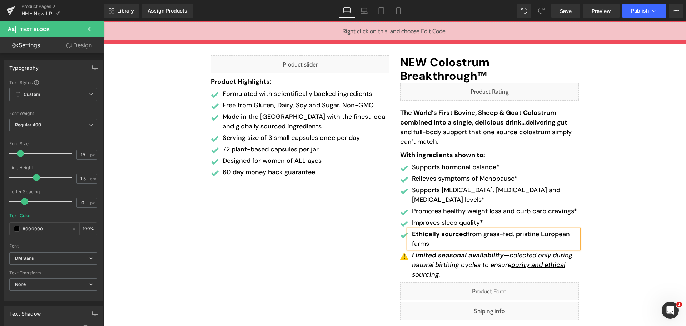
paste div
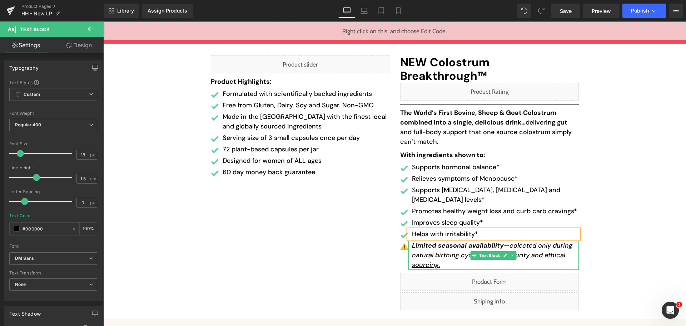
click at [433, 241] on icon "Limited seasonal availability— colected only during natural birthing cycles to …" at bounding box center [492, 255] width 160 height 28
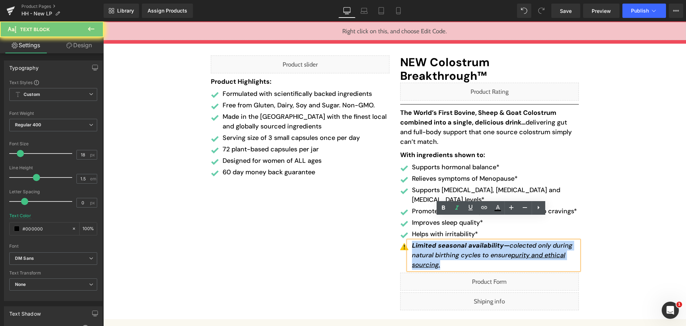
click at [433, 241] on icon "Limited seasonal availability— colected only during natural birthing cycles to …" at bounding box center [492, 255] width 160 height 28
click at [592, 233] on div "Liquid Product Highlights: Text Block Image Formulated with scientifically back…" at bounding box center [394, 184] width 583 height 261
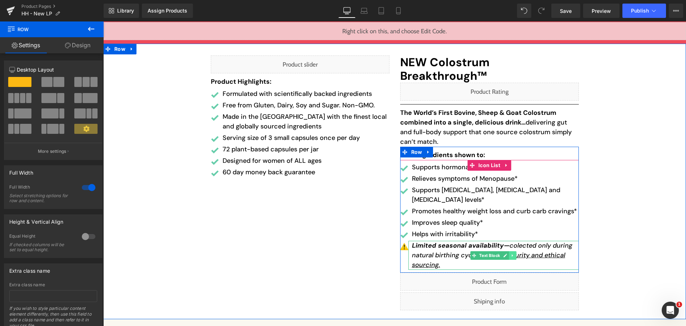
click at [511, 253] on icon at bounding box center [513, 255] width 4 height 4
click at [516, 251] on link at bounding box center [517, 255] width 8 height 9
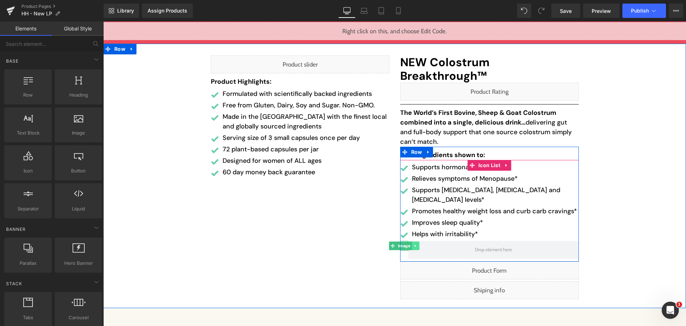
click at [412, 241] on link at bounding box center [416, 245] width 8 height 9
click at [417, 244] on icon at bounding box center [419, 246] width 4 height 4
click at [487, 160] on span "Icon List" at bounding box center [489, 165] width 25 height 11
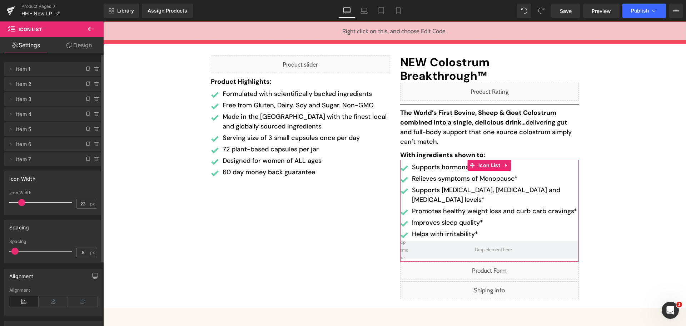
click at [94, 158] on icon at bounding box center [97, 159] width 6 height 6
click at [94, 160] on button "Delete" at bounding box center [89, 159] width 23 height 9
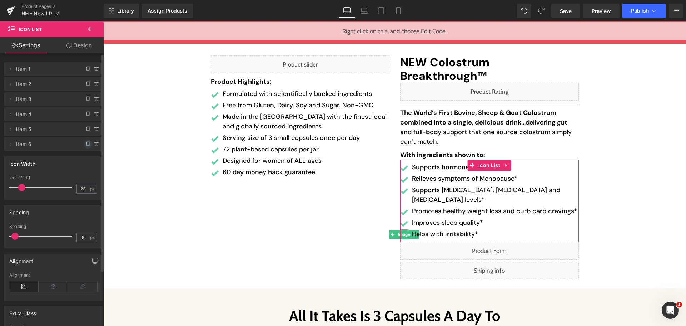
click at [85, 144] on icon at bounding box center [88, 144] width 6 height 6
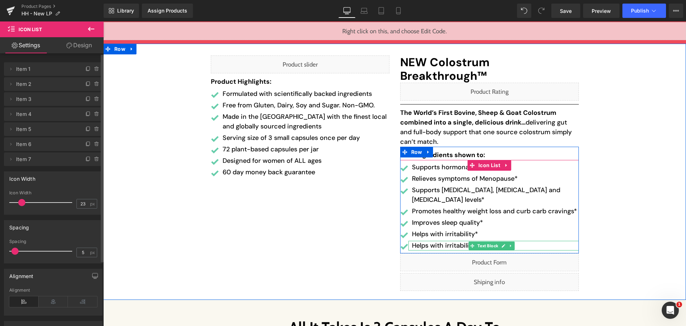
click at [430, 241] on p "Helps with irritability*" at bounding box center [495, 246] width 167 height 10
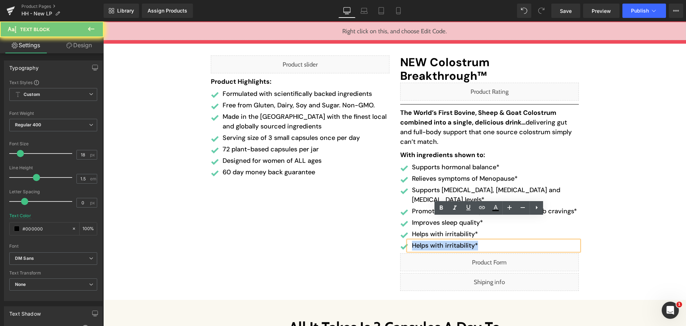
paste div
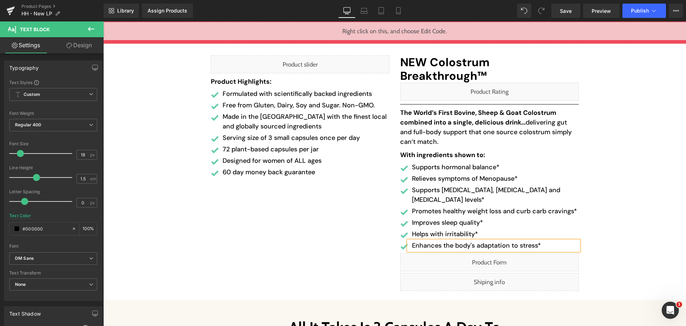
click at [620, 228] on div "Liquid Product Highlights: Text Block Image Formulated with scientifically back…" at bounding box center [394, 175] width 583 height 242
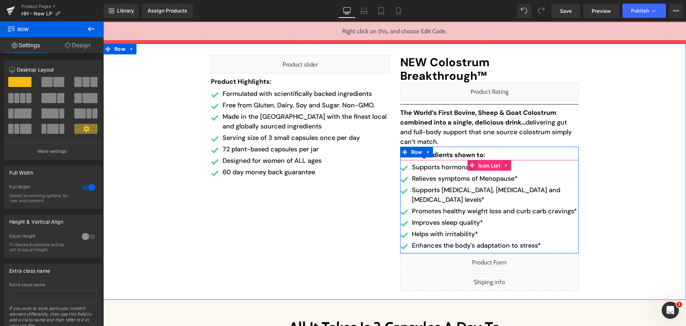
click at [478, 160] on span "Icon List" at bounding box center [489, 165] width 25 height 11
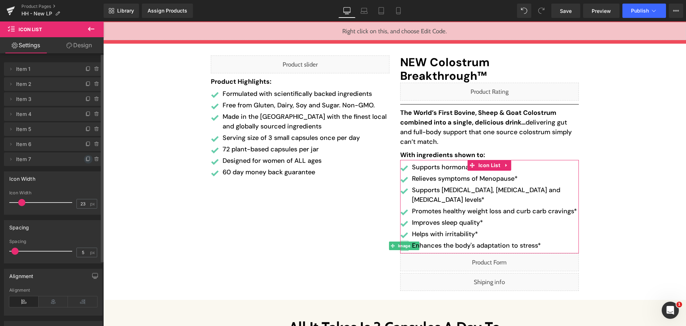
click at [87, 160] on icon at bounding box center [88, 159] width 3 height 4
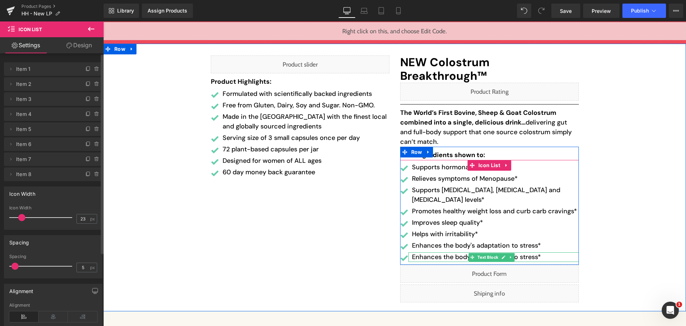
click at [429, 252] on p "Enhances the body's adaptation to stress*" at bounding box center [495, 257] width 167 height 10
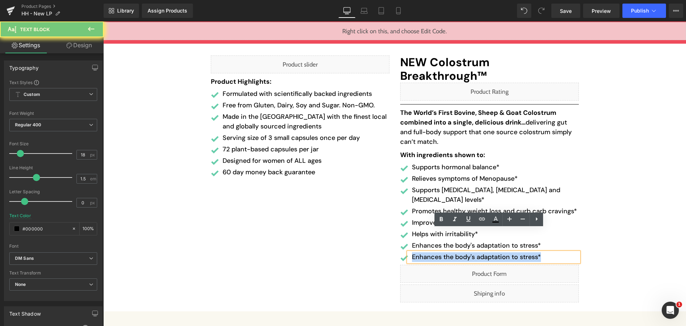
paste div
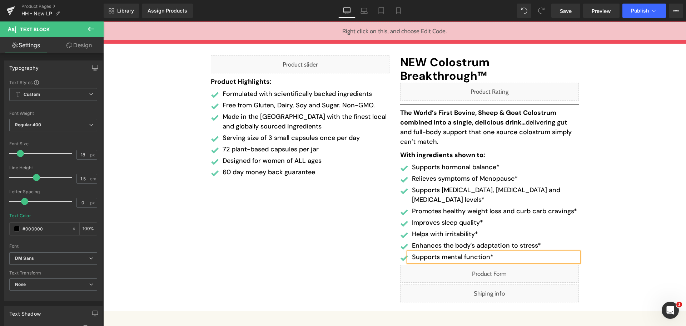
click at [620, 245] on div "Liquid Product Highlights: Text Block Image Formulated with scientifically back…" at bounding box center [394, 180] width 583 height 253
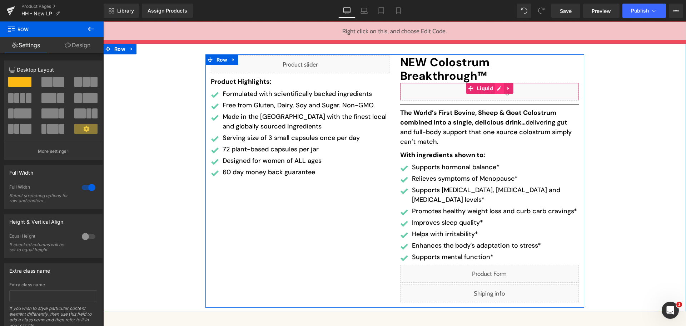
click at [496, 83] on div "Liquid" at bounding box center [489, 92] width 179 height 18
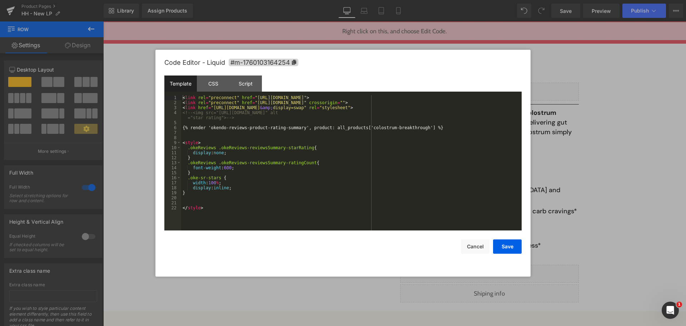
click at [357, 127] on div "< link rel = "preconnect" href = "https://fonts.googleapis.com" > < link rel = …" at bounding box center [351, 167] width 341 height 145
click at [409, 127] on div "< link rel = "preconnect" href = "https://fonts.googleapis.com" > < link rel = …" at bounding box center [351, 167] width 341 height 145
click at [422, 153] on div "< link rel = "preconnect" href = "https://fonts.googleapis.com" > < link rel = …" at bounding box center [351, 167] width 341 height 145
click at [511, 246] on button "Save" at bounding box center [507, 246] width 29 height 14
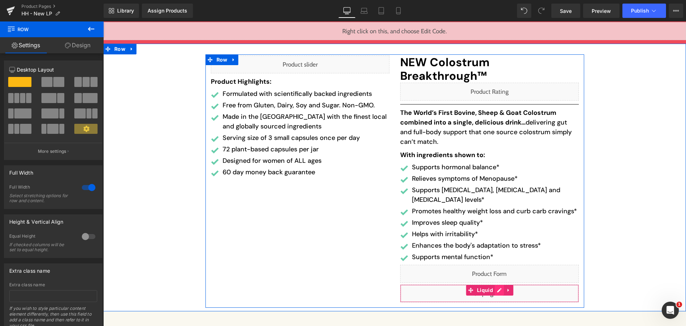
click at [493, 284] on div "Liquid" at bounding box center [489, 293] width 179 height 18
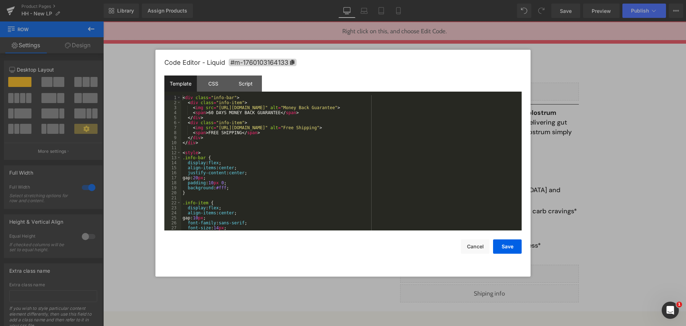
click at [400, 185] on div "< div class = "info-bar" > < div class = "info-item" > < img src = "https://uca…" at bounding box center [350, 167] width 338 height 145
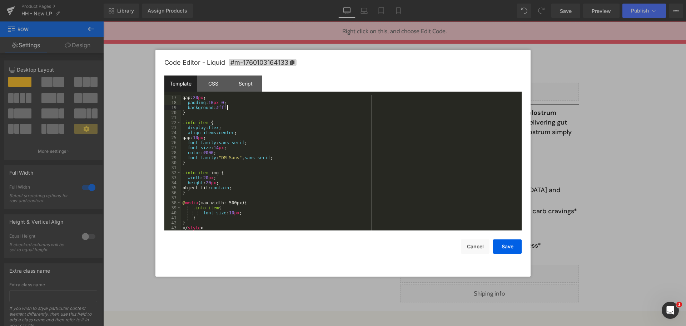
scroll to position [80, 0]
click at [514, 250] on button "Save" at bounding box center [507, 246] width 29 height 14
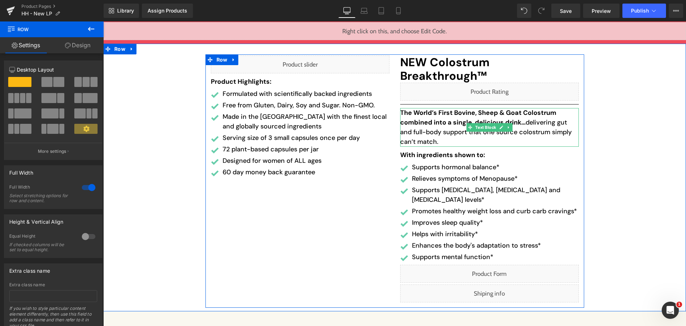
click at [509, 123] on link at bounding box center [509, 127] width 8 height 9
click at [510, 125] on icon at bounding box center [512, 127] width 4 height 4
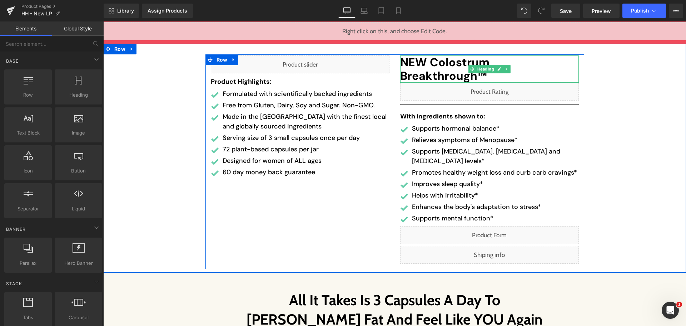
click at [422, 60] on h1 "NEW Colostrum Breakthrough™" at bounding box center [489, 69] width 179 height 28
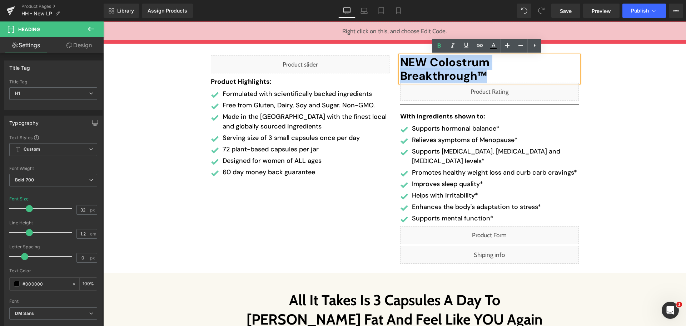
paste div
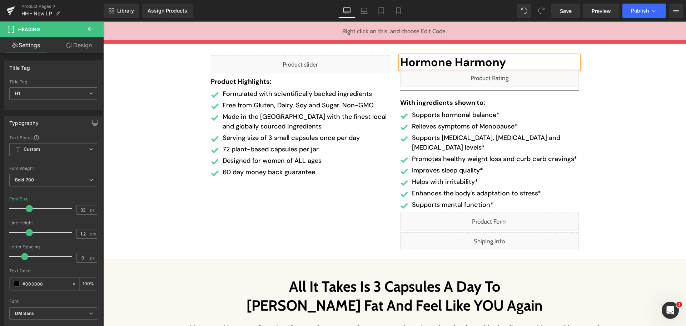
drag, startPoint x: 634, startPoint y: 103, endPoint x: 632, endPoint y: 80, distance: 23.0
click at [635, 103] on div "Liquid Product Highlights: Text Block Image Formulated with scientifically back…" at bounding box center [394, 154] width 583 height 201
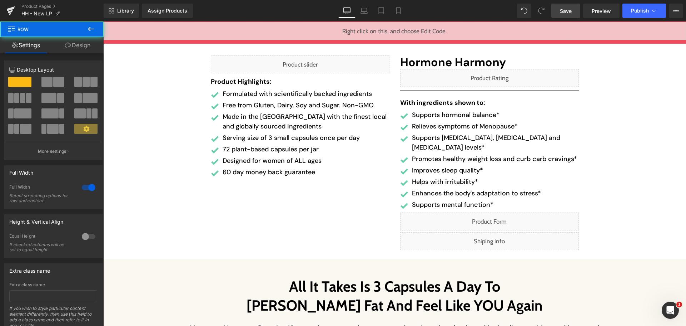
click at [574, 11] on link "Save" at bounding box center [566, 11] width 29 height 14
click at [400, 8] on icon at bounding box center [398, 11] width 4 height 7
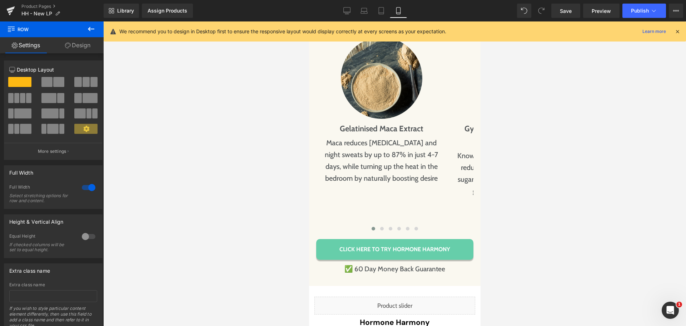
scroll to position [3596, 0]
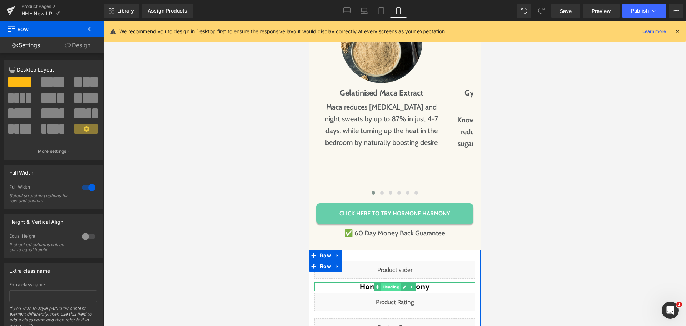
drag, startPoint x: 607, startPoint y: 239, endPoint x: 391, endPoint y: 224, distance: 216.8
click at [391, 282] on span "Heading" at bounding box center [391, 286] width 20 height 9
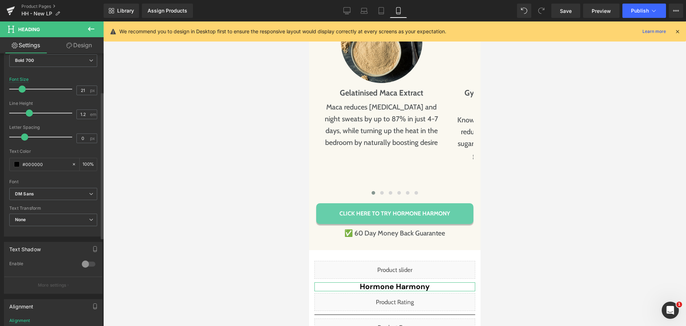
scroll to position [179, 0]
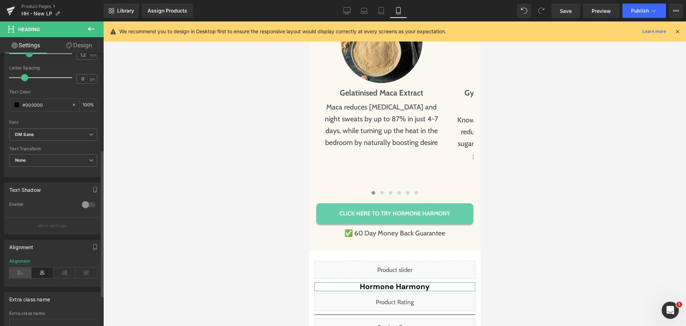
click at [17, 272] on icon at bounding box center [20, 272] width 22 height 11
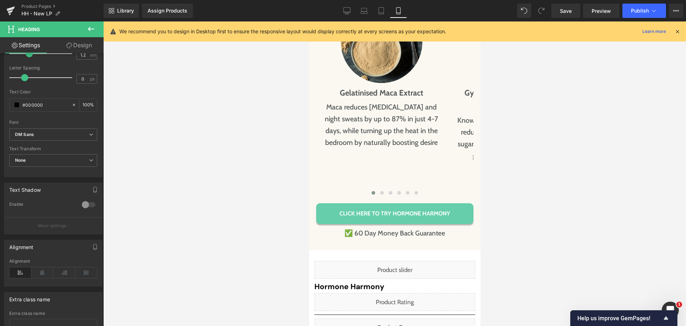
click at [267, 10] on div "Library Assign Products Product Preview No product match your search. Please tr…" at bounding box center [395, 11] width 583 height 14
click at [348, 8] on icon at bounding box center [347, 10] width 7 height 5
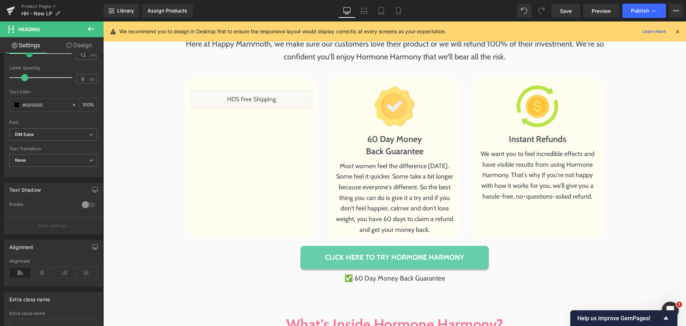
scroll to position [2278, 0]
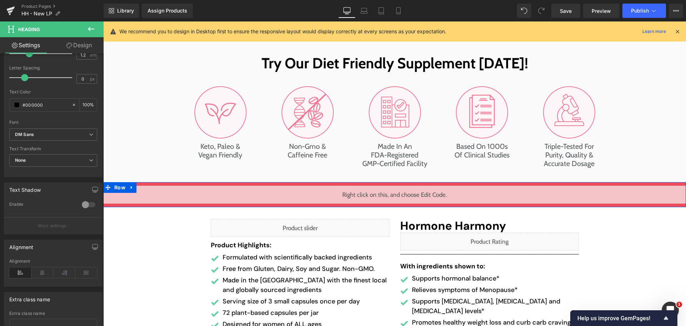
click at [402, 191] on div "Liquid" at bounding box center [394, 195] width 583 height 18
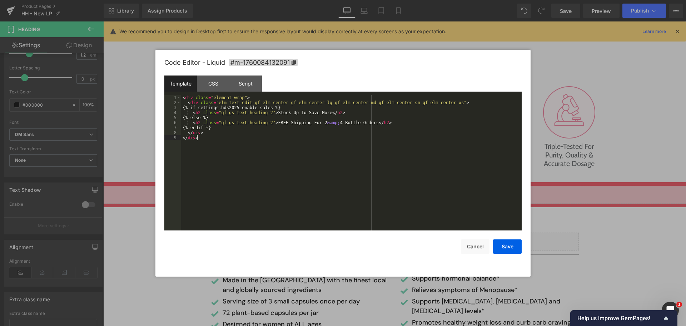
click at [392, 175] on div "< div class = "element-wrap" > < div class = "elm text-edit gf-elm-center gf-el…" at bounding box center [351, 167] width 341 height 145
click at [399, 182] on div "< div class = "element-wrap" > < div class = "elm text-edit gf-elm-center gf-el…" at bounding box center [351, 167] width 341 height 145
click at [473, 246] on button "Cancel" at bounding box center [475, 246] width 29 height 14
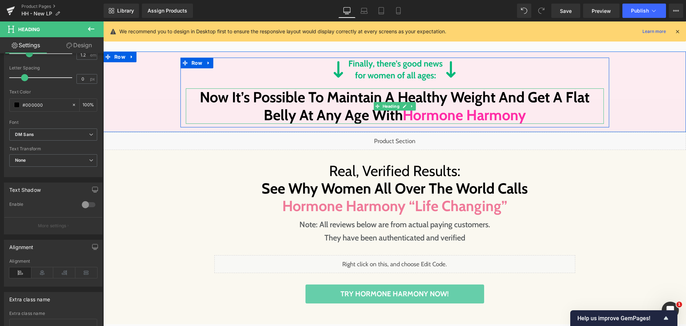
scroll to position [1420, 0]
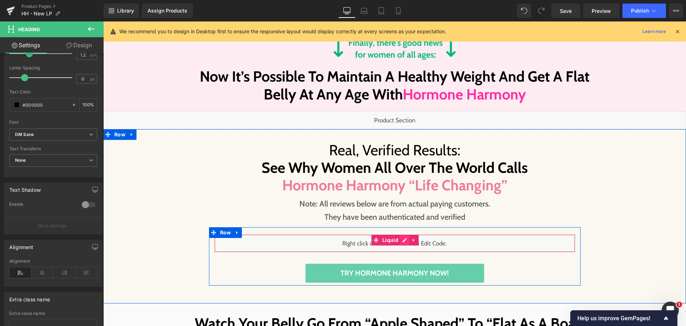
click at [397, 239] on div "Liquid" at bounding box center [394, 243] width 361 height 18
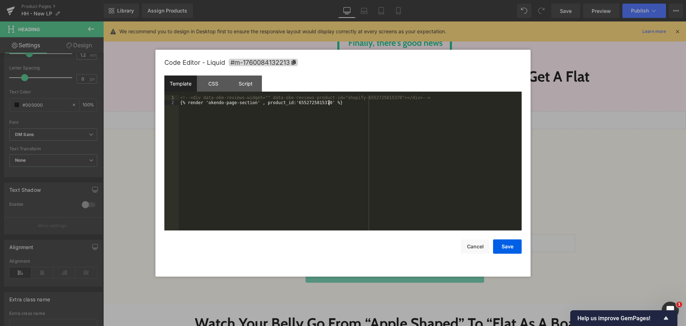
click at [404, 178] on div "<!-- <div data-oke-reviews-widget="" data-oke-reviews-product-id="shopify-65527…" at bounding box center [350, 167] width 343 height 145
click at [477, 244] on button "Cancel" at bounding box center [475, 246] width 29 height 14
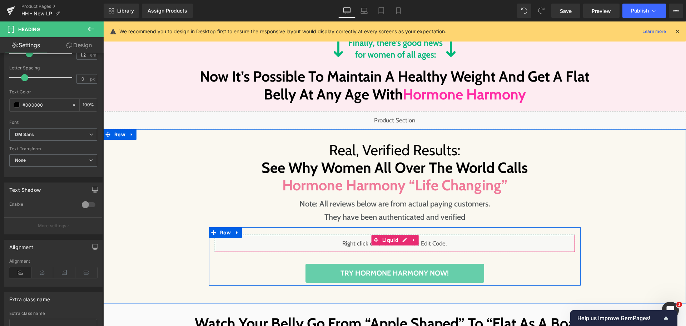
click at [397, 240] on div "Liquid" at bounding box center [394, 243] width 361 height 18
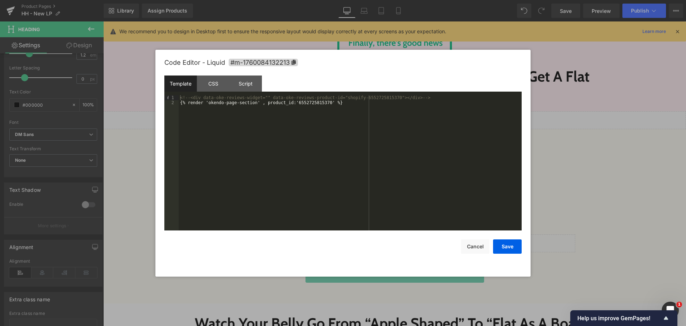
click at [312, 105] on div "<!-- <div data-oke-reviews-widget="" data-oke-reviews-product-id="shopify-65527…" at bounding box center [350, 167] width 343 height 145
click at [310, 102] on div "<!-- <div data-oke-reviews-widget="" data-oke-reviews-product-id="shopify-65527…" at bounding box center [350, 162] width 343 height 135
click at [310, 102] on div "<!-- <div data-oke-reviews-widget="" data-oke-reviews-product-id="shopify-65527…" at bounding box center [350, 167] width 343 height 145
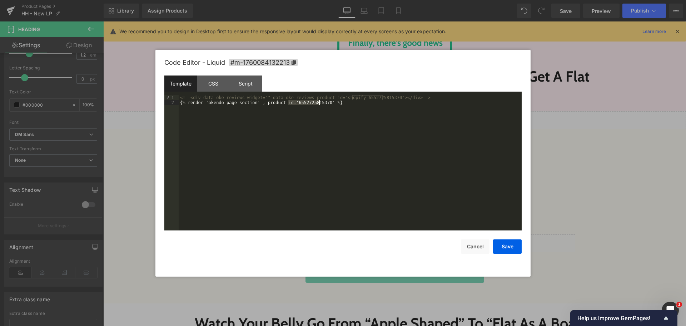
click at [310, 102] on div "<!-- <div data-oke-reviews-widget="" data-oke-reviews-product-id="shopify-65527…" at bounding box center [350, 167] width 343 height 145
click at [310, 102] on div "<!-- <div data-oke-reviews-widget="" data-oke-reviews-product-id="shopify-65527…" at bounding box center [350, 162] width 343 height 135
click at [310, 102] on div "<!-- <div data-oke-reviews-widget="" data-oke-reviews-product-id="shopify-65527…" at bounding box center [350, 167] width 343 height 145
click at [326, 160] on div "<!-- <div data-oke-reviews-widget="" data-oke-reviews-product-id="shopify-65527…" at bounding box center [350, 167] width 343 height 145
click at [511, 246] on button "Save" at bounding box center [507, 246] width 29 height 14
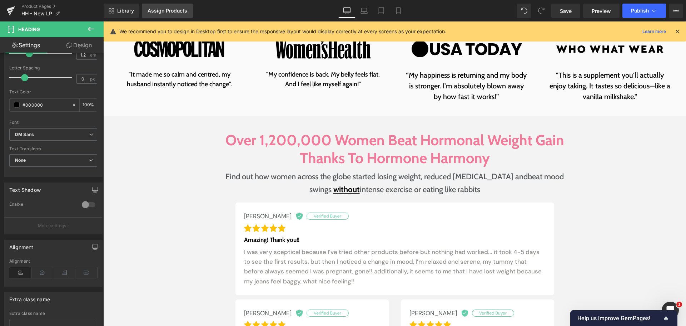
scroll to position [526, 0]
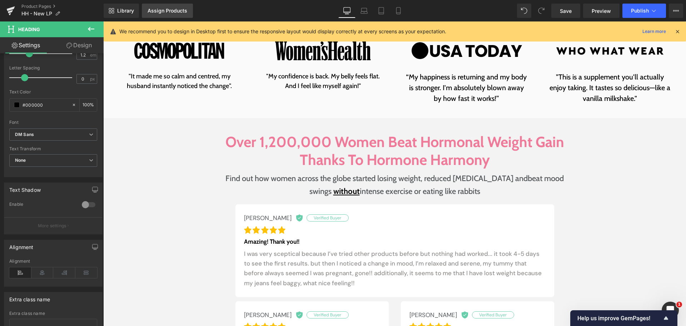
click at [157, 8] on div "Assign Products" at bounding box center [168, 11] width 40 height 6
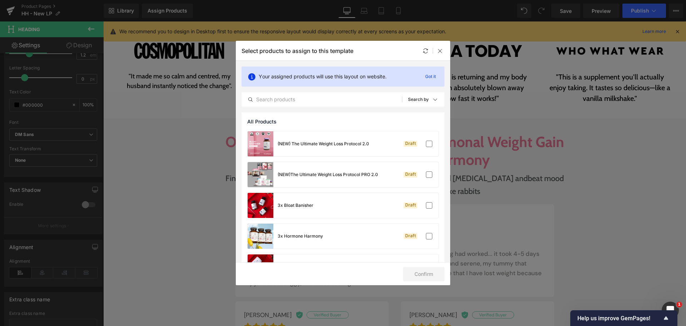
click at [425, 56] on div "Select products to assign to this template" at bounding box center [343, 51] width 214 height 20
click at [424, 53] on icon at bounding box center [426, 51] width 6 height 6
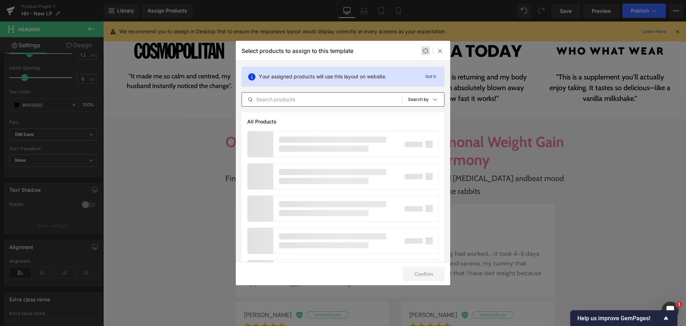
click at [340, 98] on input "text" at bounding box center [322, 99] width 160 height 9
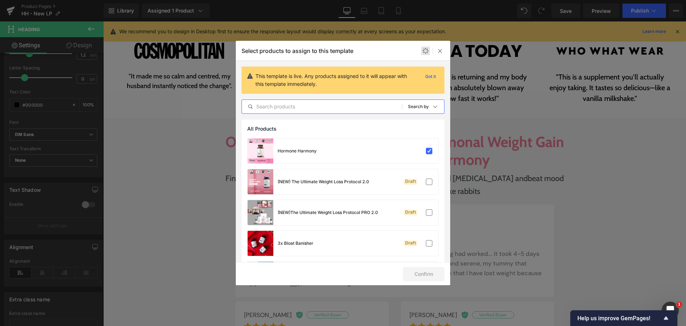
click at [336, 104] on input "text" at bounding box center [322, 106] width 160 height 9
paste input "Hormone Harmony"
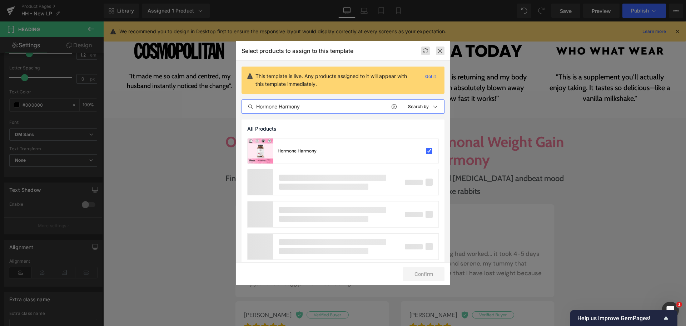
type input "Hormone Harmony"
click at [441, 49] on icon at bounding box center [440, 51] width 6 height 6
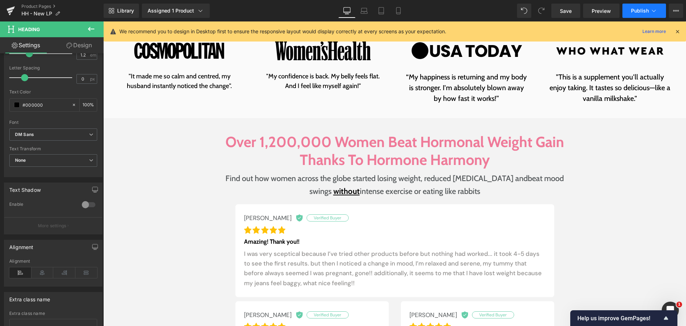
click at [640, 16] on button "Publish" at bounding box center [645, 11] width 44 height 14
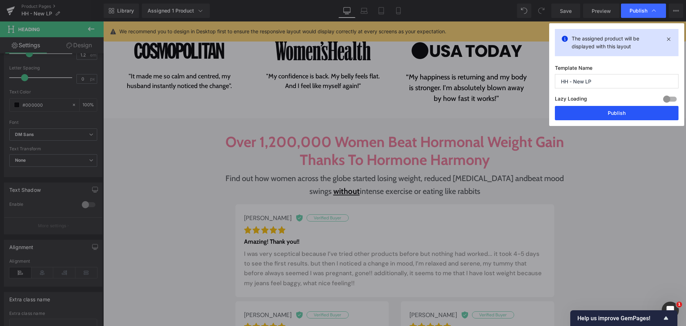
click at [633, 109] on button "Publish" at bounding box center [617, 113] width 124 height 14
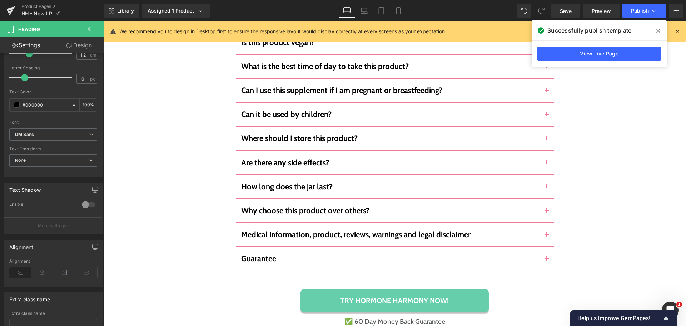
scroll to position [5208, 0]
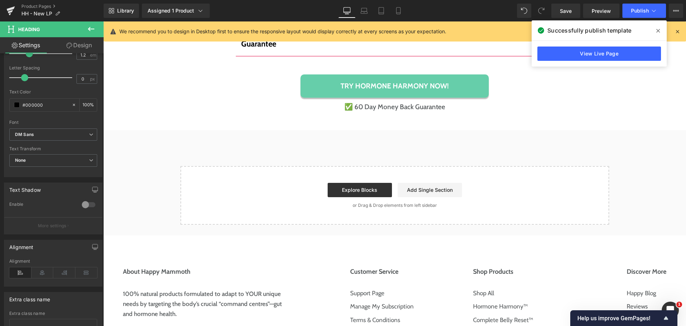
drag, startPoint x: 91, startPoint y: 27, endPoint x: 85, endPoint y: 35, distance: 10.0
click at [92, 26] on icon at bounding box center [91, 29] width 9 height 9
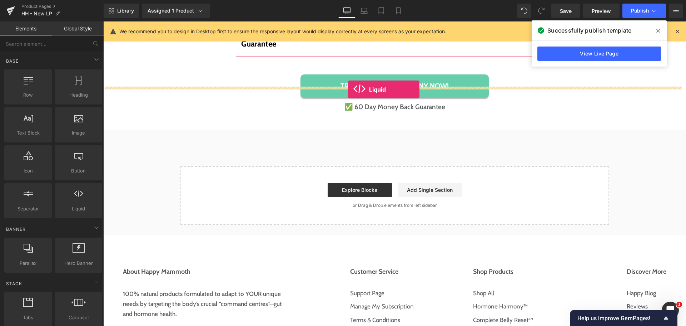
drag, startPoint x: 185, startPoint y: 226, endPoint x: 348, endPoint y: 89, distance: 213.1
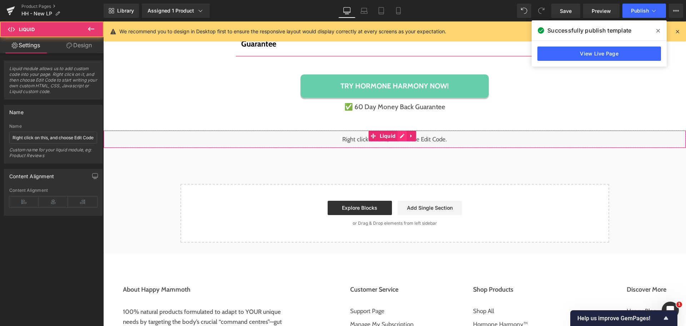
click at [402, 130] on div "Liquid" at bounding box center [394, 139] width 583 height 18
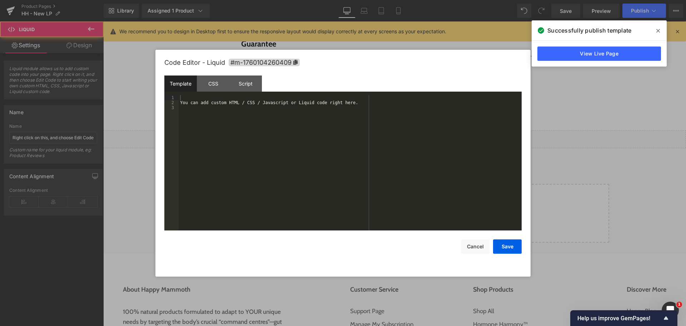
click at [328, 132] on div "You can add custom HTML / CSS / Javascript or Liquid code right here." at bounding box center [350, 167] width 343 height 145
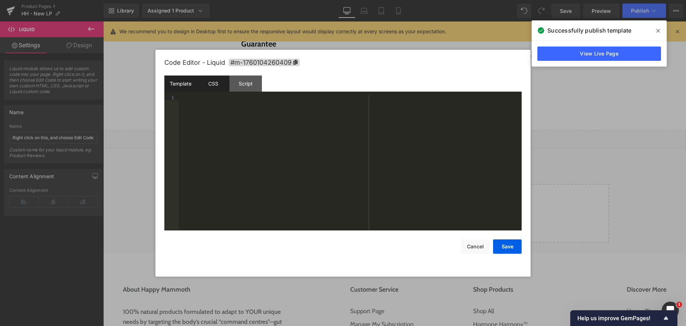
click at [212, 83] on div "CSS" at bounding box center [213, 83] width 33 height 16
click at [214, 142] on div "#m-1760104260409 { }" at bounding box center [350, 167] width 343 height 145
paste textarea
click at [505, 248] on button "Save" at bounding box center [507, 246] width 29 height 14
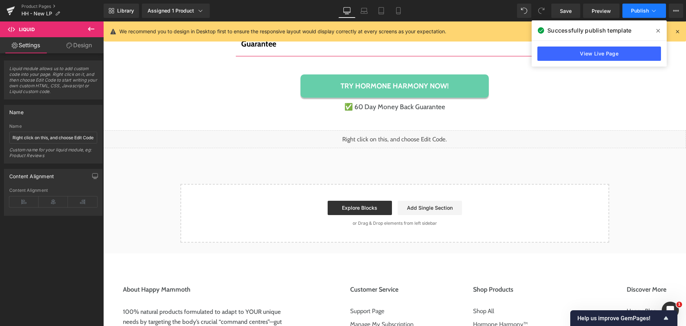
click at [647, 14] on button "Publish" at bounding box center [645, 11] width 44 height 14
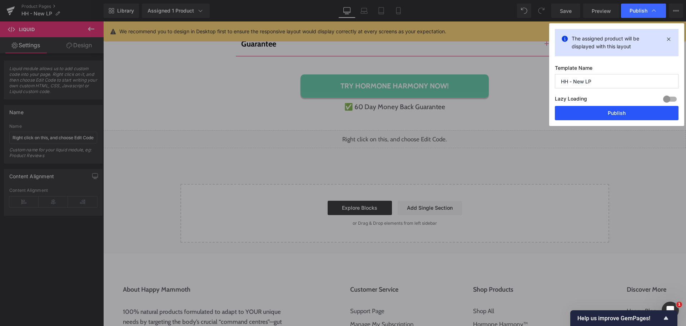
click at [654, 110] on button "Publish" at bounding box center [617, 113] width 124 height 14
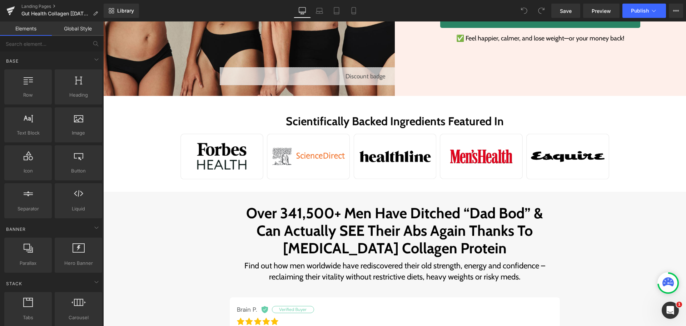
scroll to position [241, 0]
